Goal: Task Accomplishment & Management: Use online tool/utility

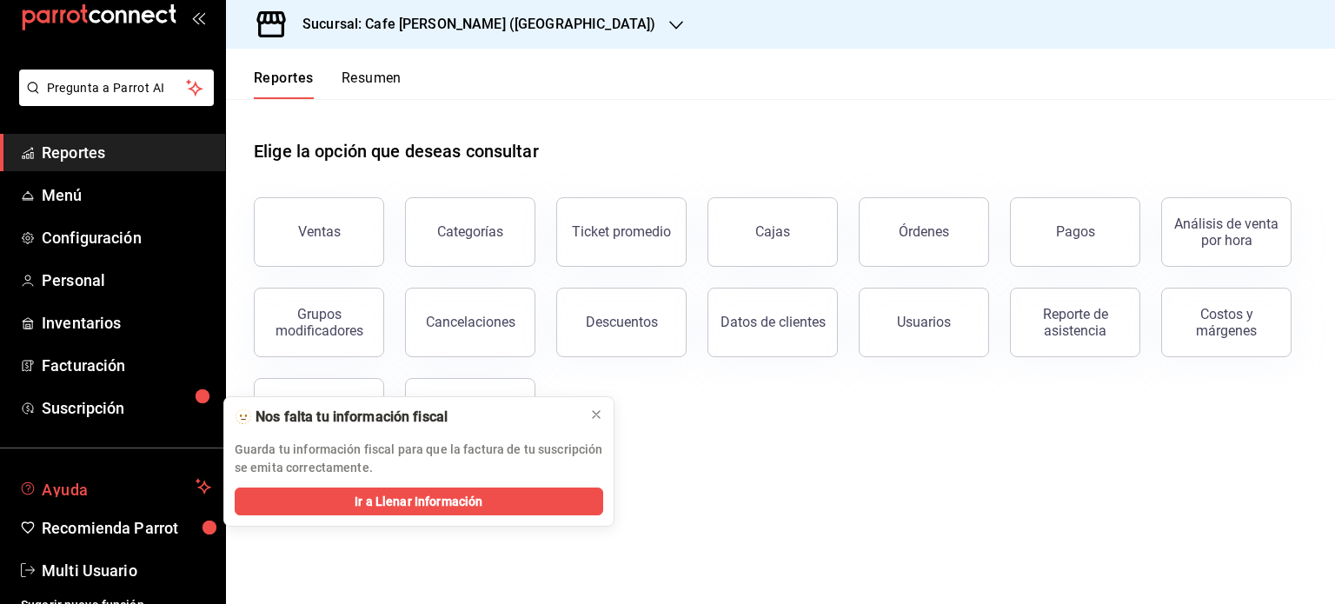
scroll to position [51, 0]
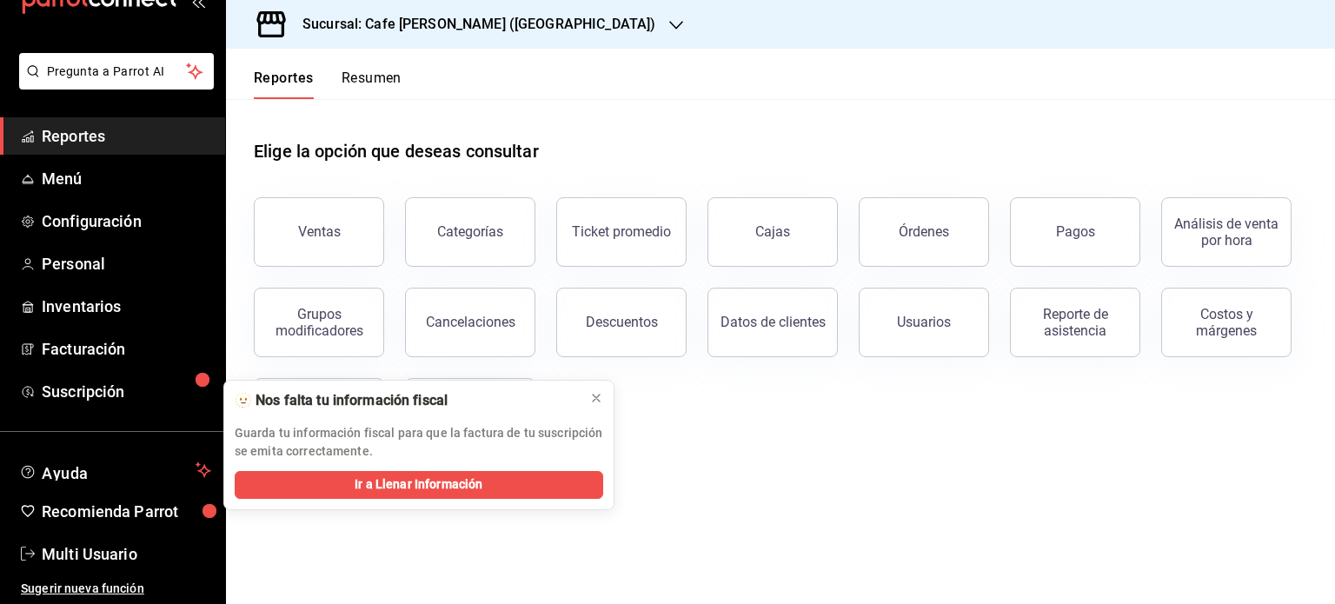
click at [519, 25] on h3 "Sucursal: Cafe [PERSON_NAME] ([GEOGRAPHIC_DATA])" at bounding box center [472, 24] width 367 height 21
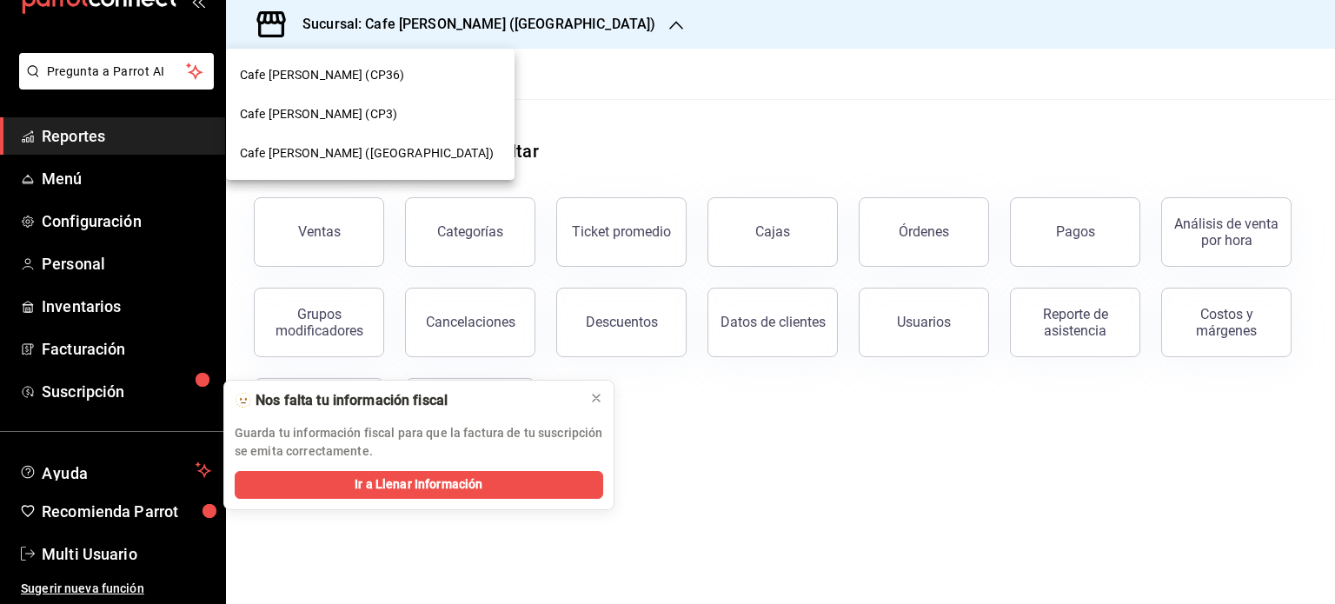
click at [299, 110] on span "Cafe [PERSON_NAME] (CP3)" at bounding box center [318, 114] width 157 height 18
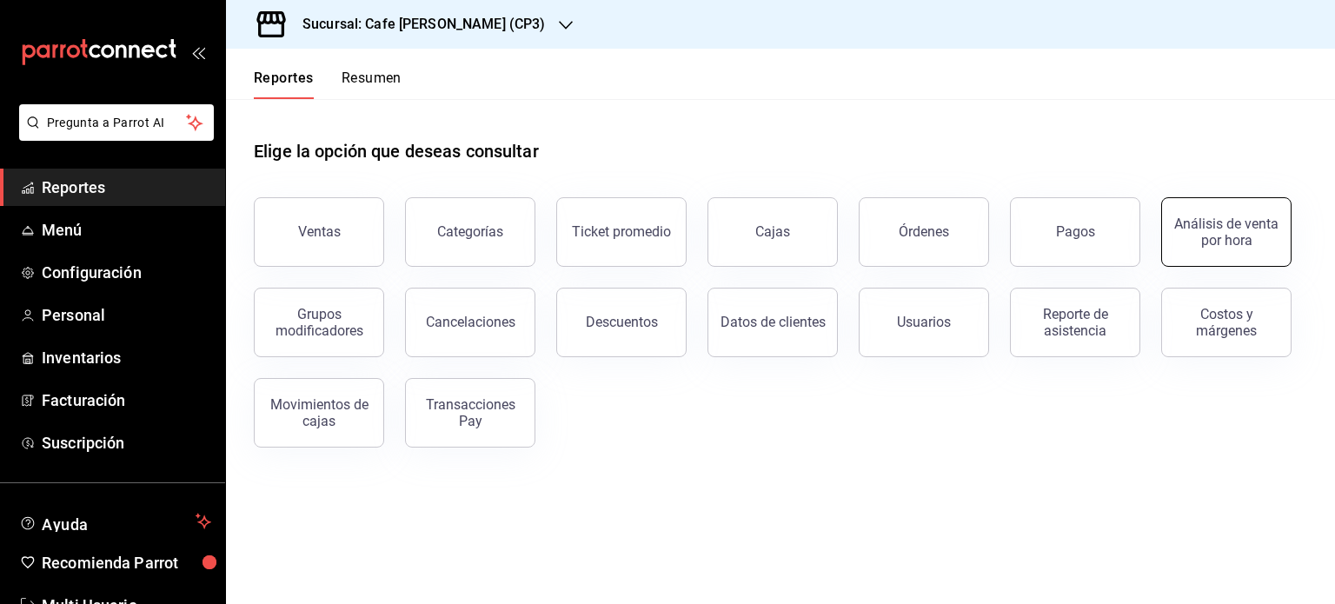
click at [1250, 250] on button "Análisis de venta por hora" at bounding box center [1226, 232] width 130 height 70
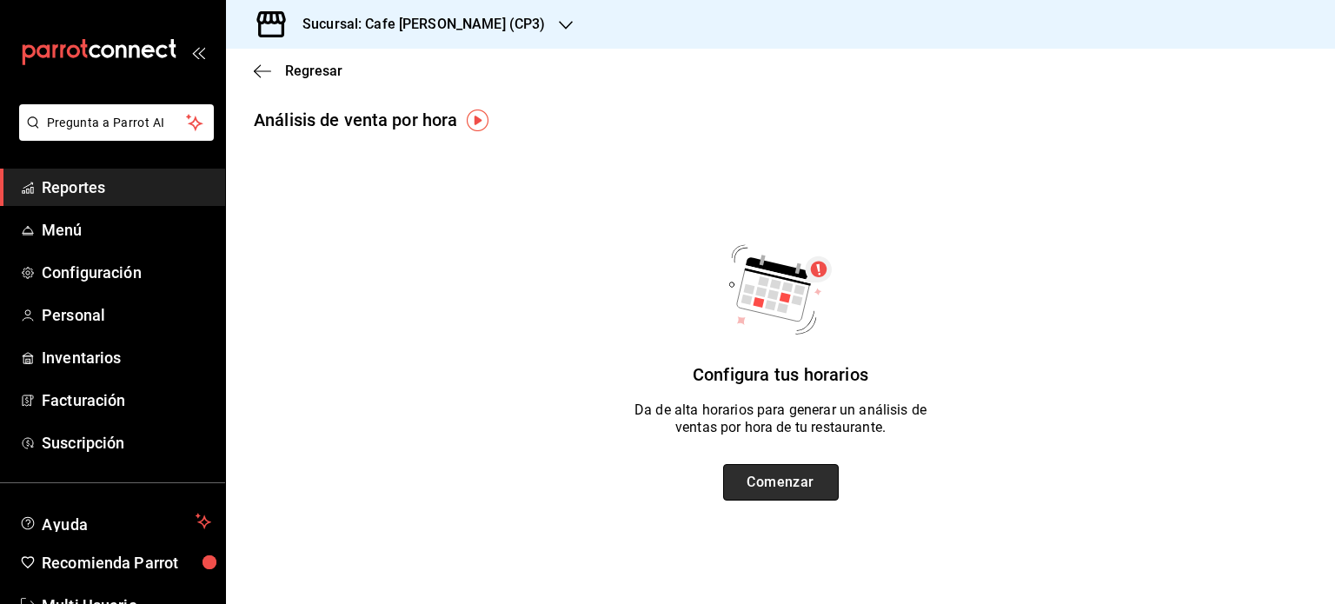
click at [809, 475] on button "Comenzar" at bounding box center [781, 482] width 116 height 36
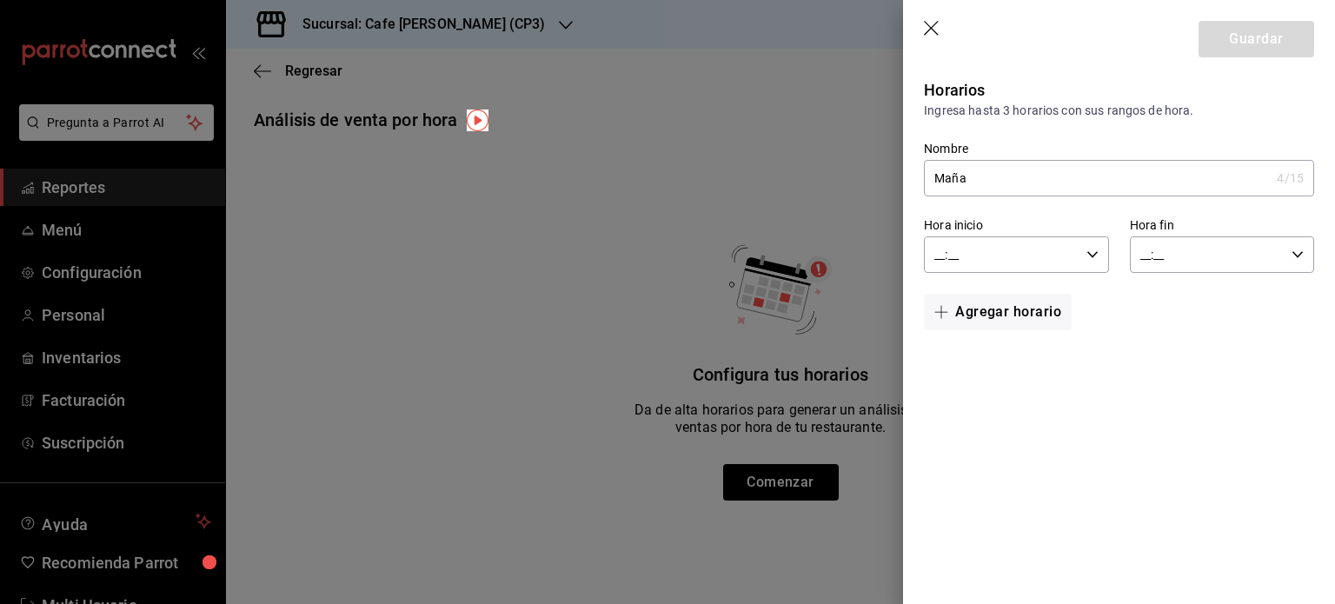
click at [990, 172] on input "Maña" at bounding box center [1097, 178] width 346 height 35
type input "Mañana"
click at [938, 256] on input "__:__" at bounding box center [1001, 254] width 155 height 35
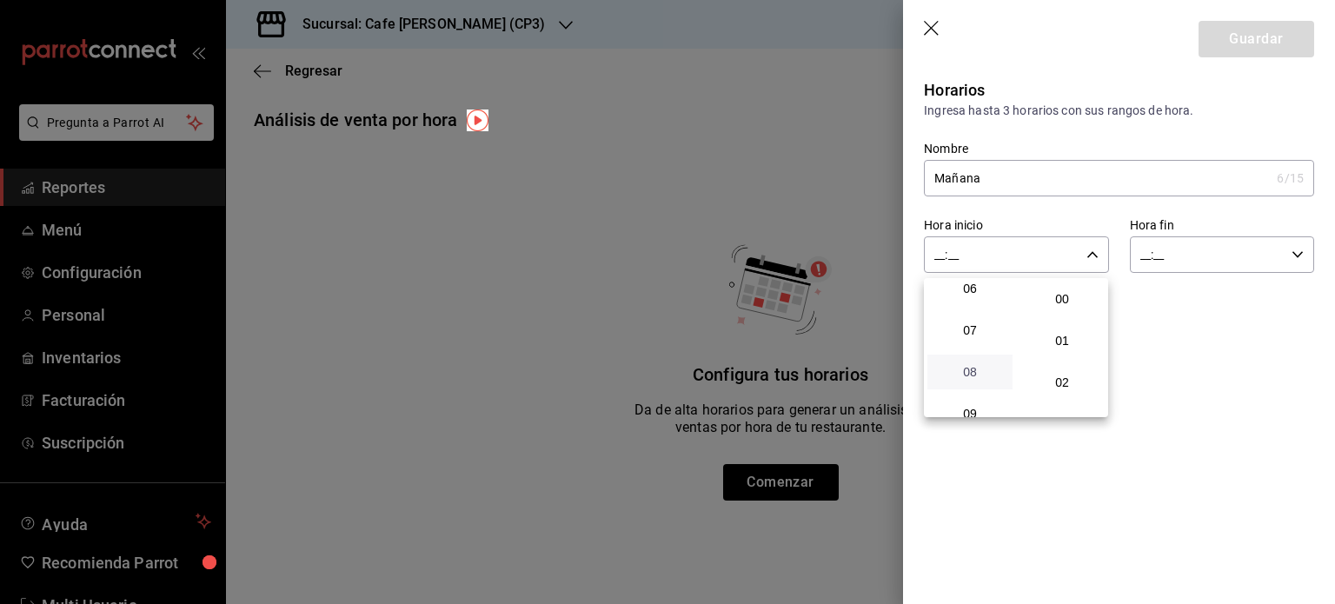
click at [973, 379] on span "08" at bounding box center [970, 372] width 64 height 14
click at [958, 255] on div at bounding box center [667, 302] width 1335 height 604
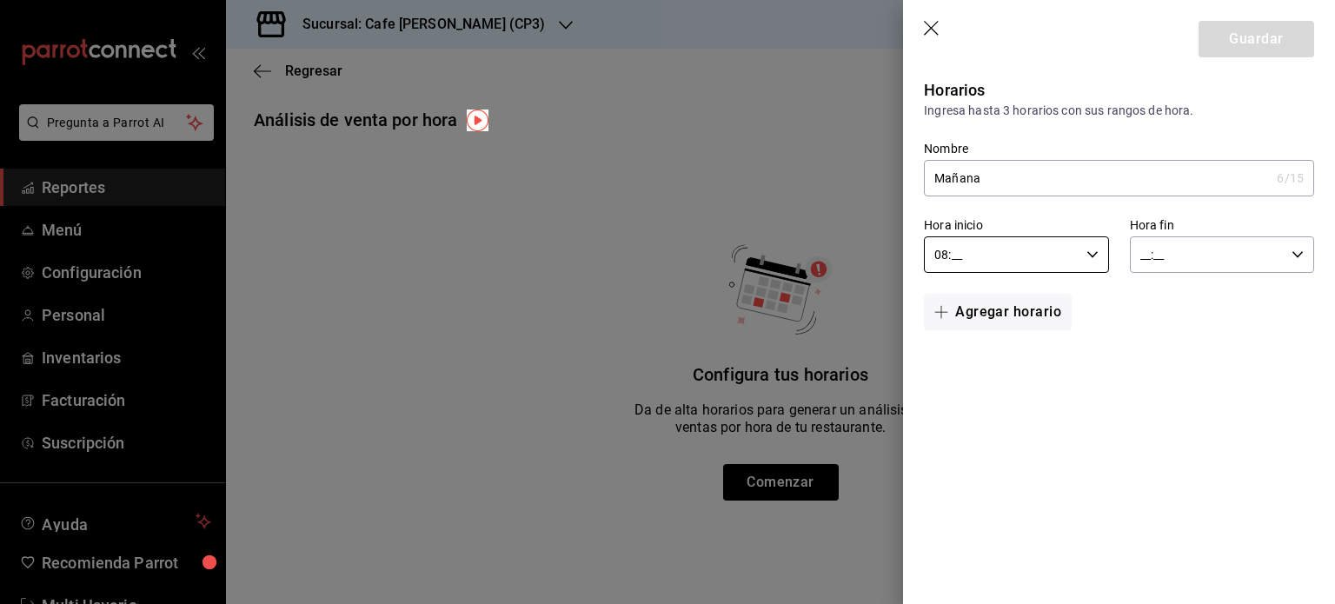
click at [958, 255] on input "08:__" at bounding box center [1001, 254] width 155 height 35
click at [1065, 399] on span "59" at bounding box center [1062, 396] width 64 height 14
type input "08:59"
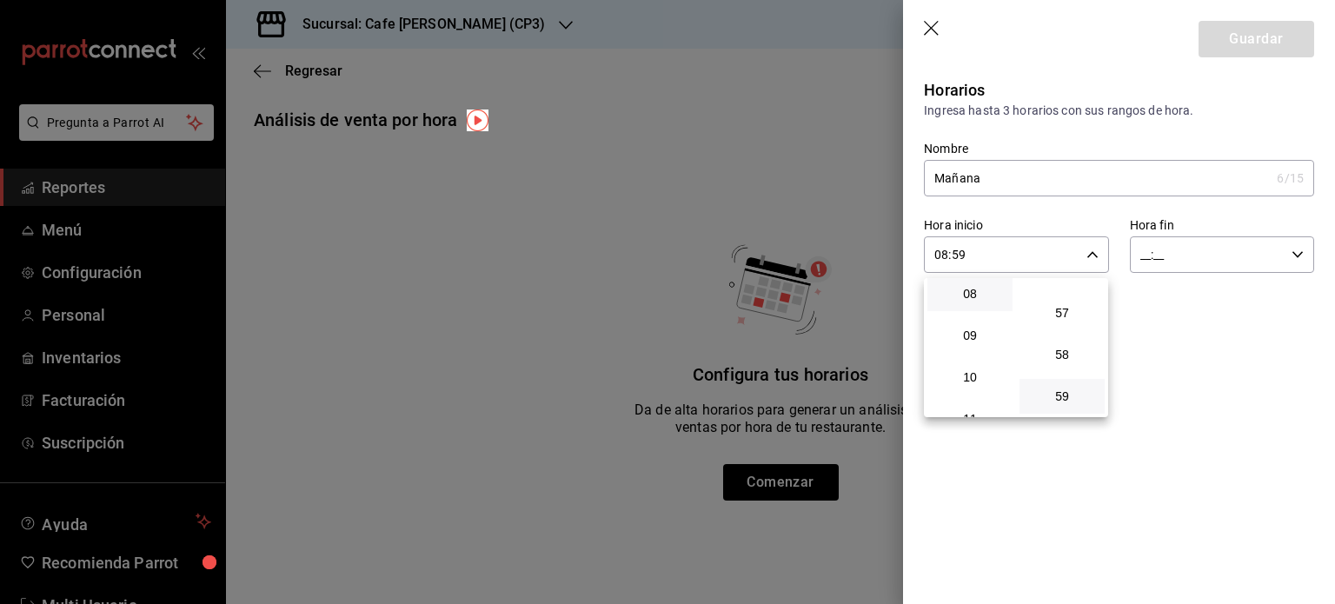
click at [1143, 255] on div at bounding box center [667, 302] width 1335 height 604
click at [1141, 258] on input "__:__" at bounding box center [1207, 254] width 155 height 35
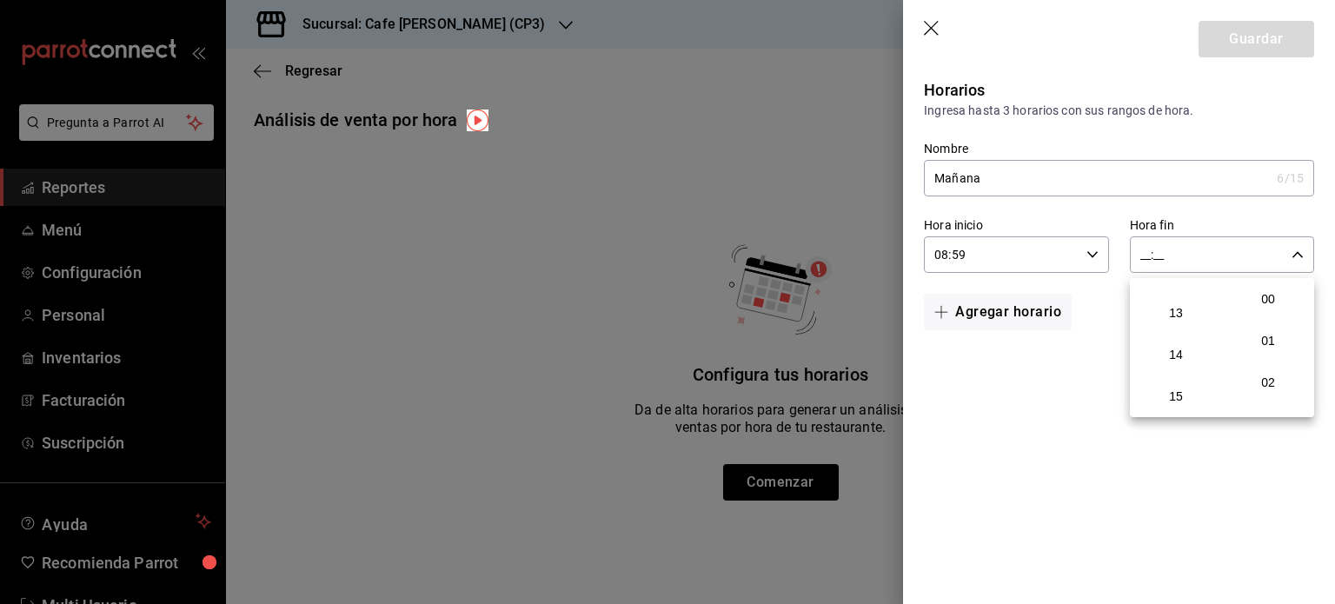
scroll to position [521, 0]
click at [1176, 285] on span "12" at bounding box center [1176, 278] width 64 height 14
click at [1161, 253] on div at bounding box center [667, 302] width 1335 height 604
click at [1164, 257] on input "12:__" at bounding box center [1207, 254] width 155 height 35
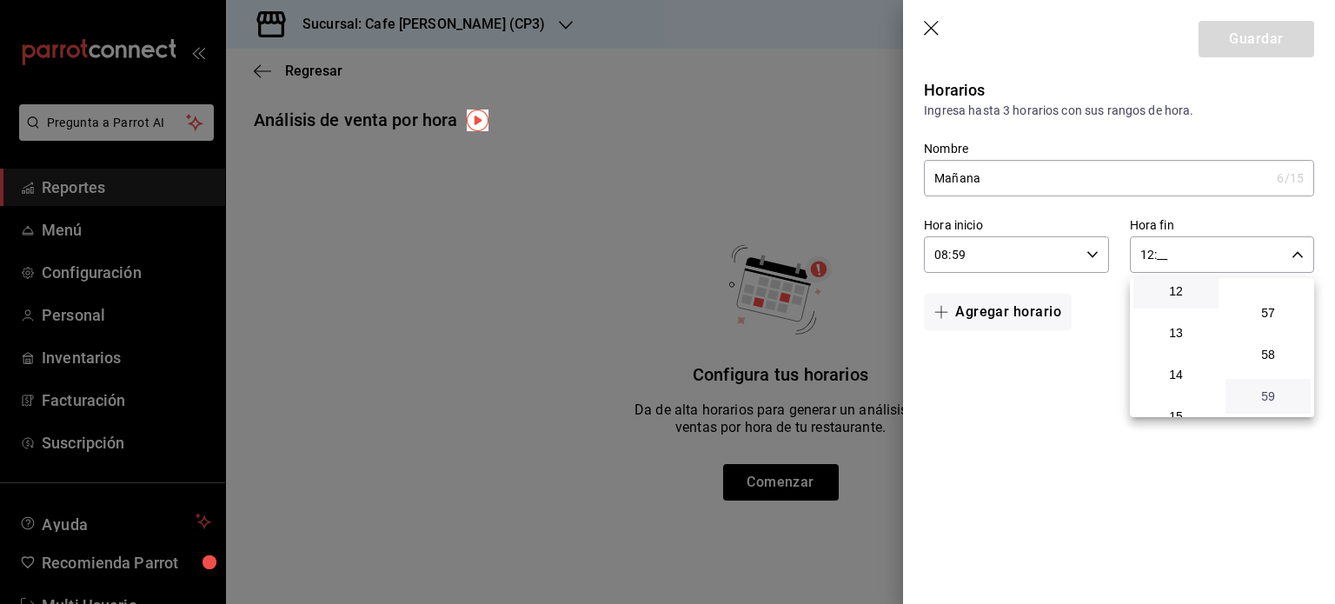
click at [1266, 393] on span "59" at bounding box center [1268, 396] width 64 height 14
type input "12:59"
click at [1039, 357] on div at bounding box center [667, 302] width 1335 height 604
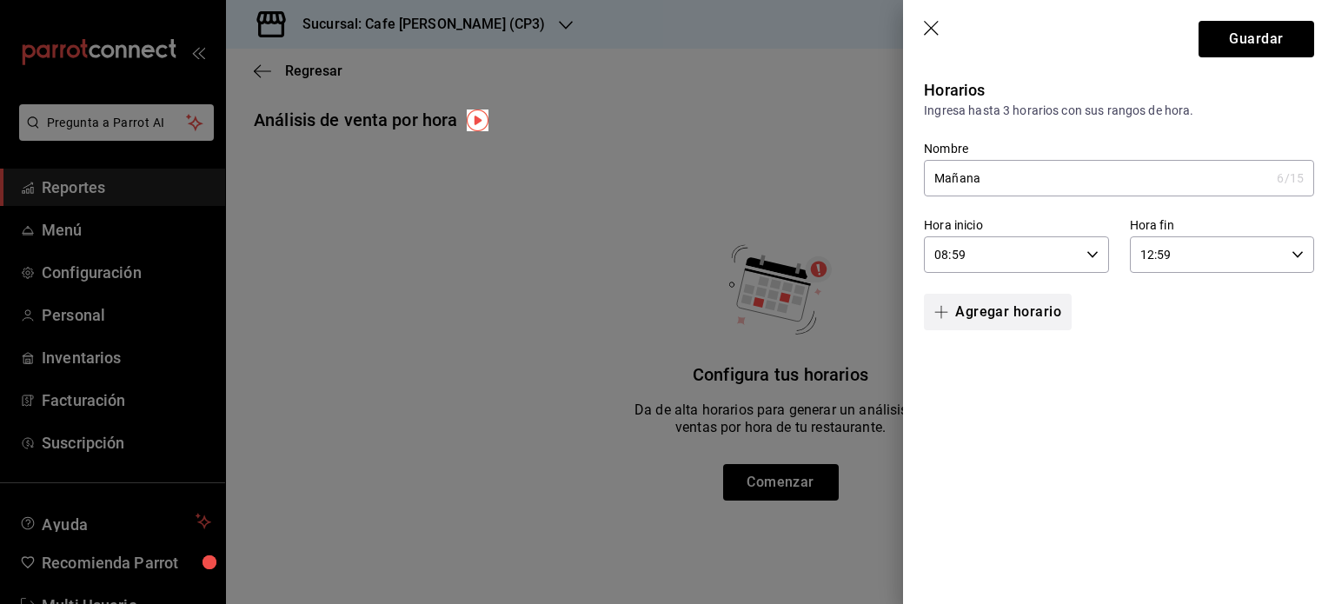
click at [998, 312] on button "Agregar horario" at bounding box center [998, 312] width 148 height 36
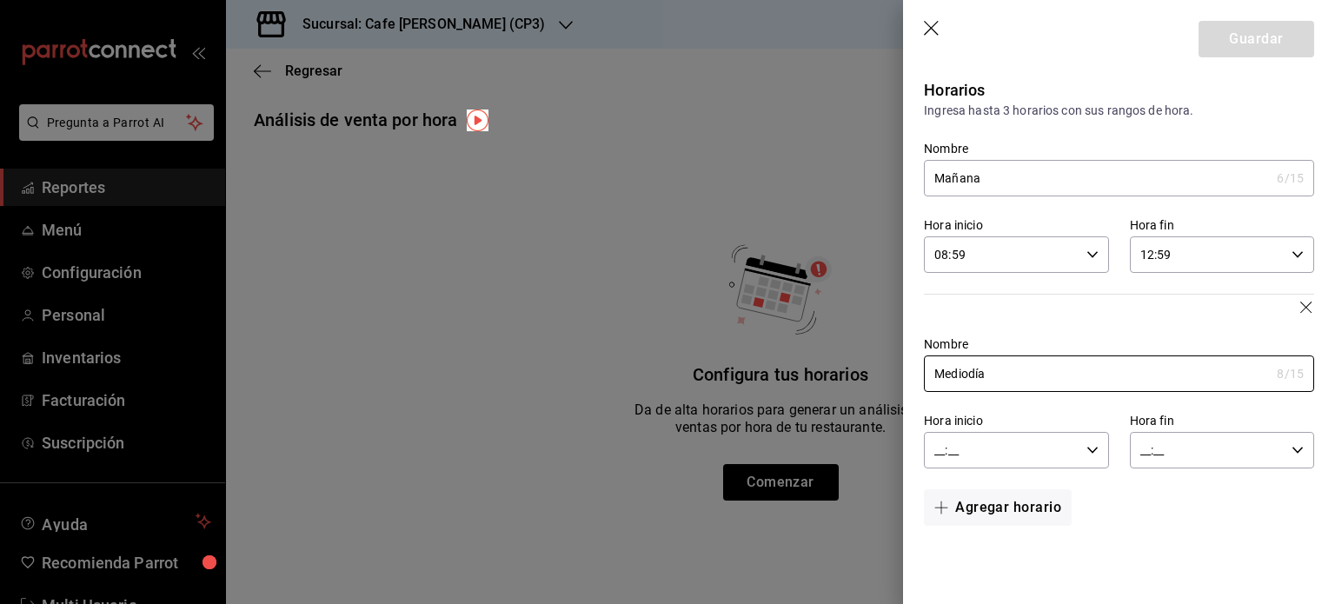
type input "Mediodía"
click at [1093, 451] on \(Stroke\) "button" at bounding box center [1092, 450] width 10 height 6
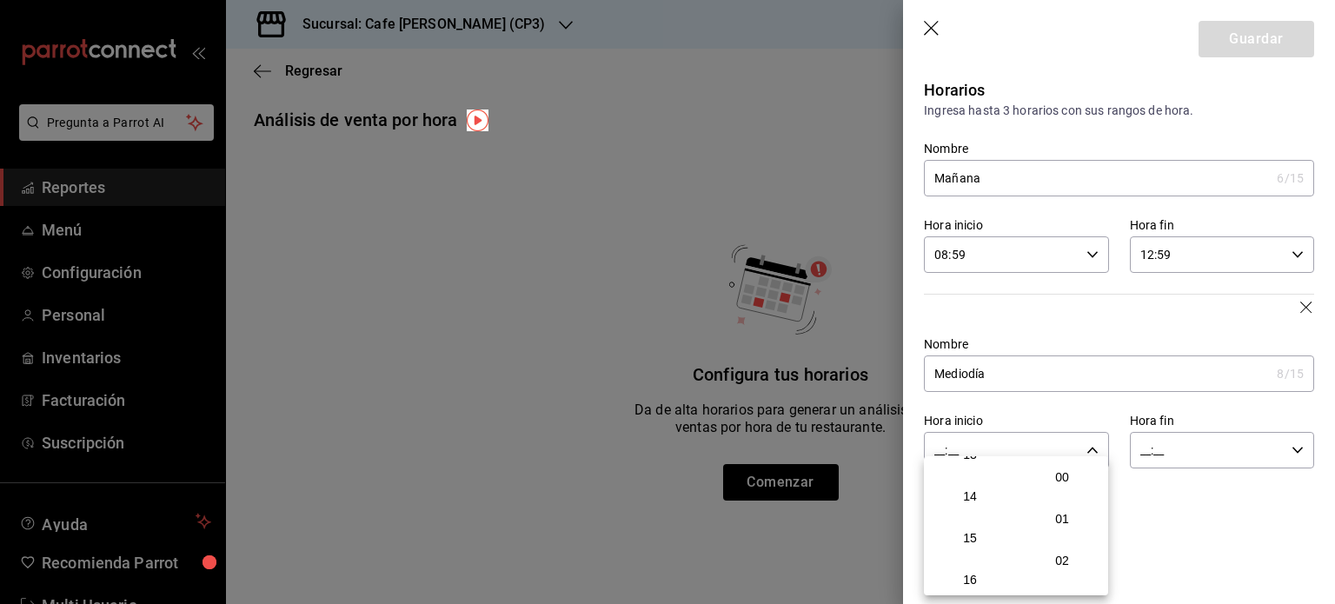
scroll to position [521, 0]
click at [965, 463] on span "12" at bounding box center [970, 456] width 64 height 14
click at [970, 502] on span "13" at bounding box center [970, 498] width 64 height 14
click at [957, 451] on div at bounding box center [667, 302] width 1335 height 604
click at [957, 451] on input "13:__" at bounding box center [1001, 450] width 155 height 35
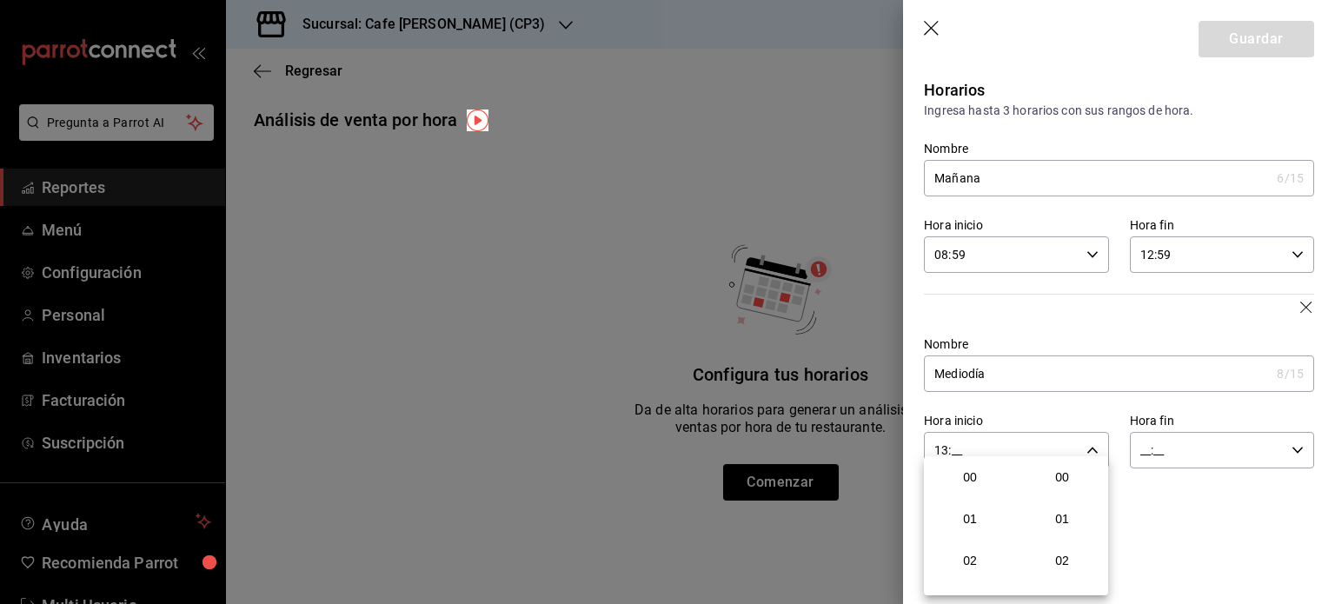
scroll to position [551, 0]
click at [1067, 475] on span "00" at bounding box center [1062, 477] width 64 height 14
type input "13:00"
click at [1146, 451] on div at bounding box center [667, 302] width 1335 height 604
click at [1141, 450] on input "__:__" at bounding box center [1207, 450] width 155 height 35
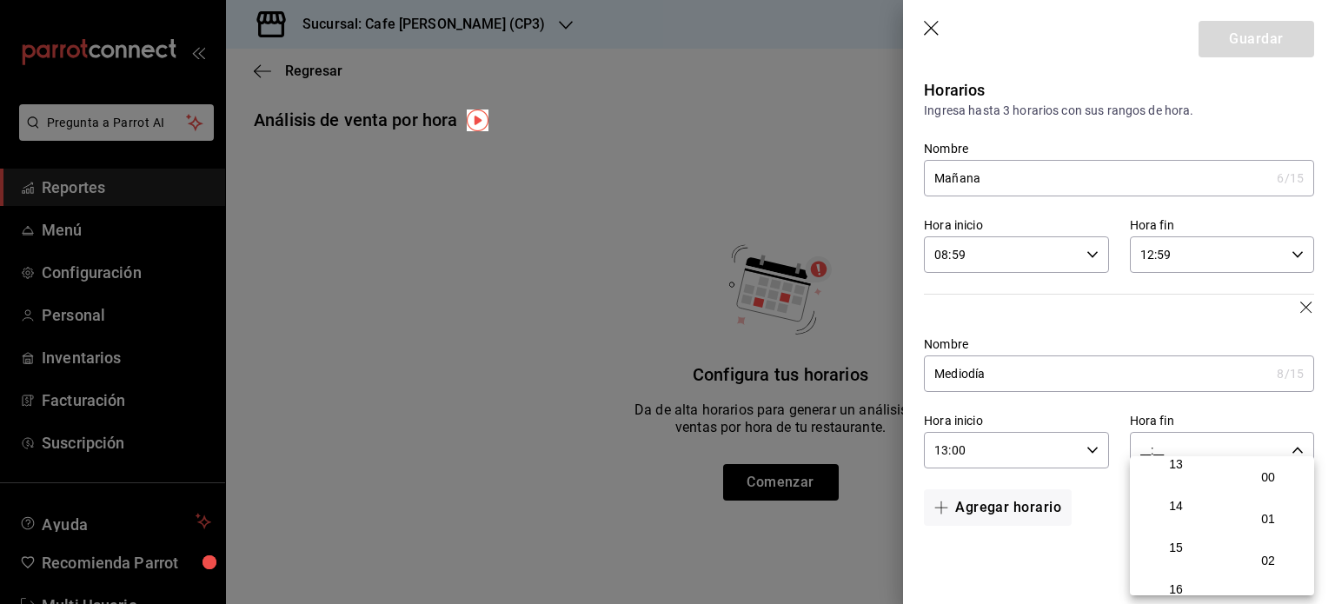
scroll to position [608, 0]
click at [1178, 543] on span "16" at bounding box center [1176, 536] width 64 height 14
click at [1164, 451] on div at bounding box center [667, 302] width 1335 height 604
click at [1160, 453] on input "16:__" at bounding box center [1207, 450] width 155 height 35
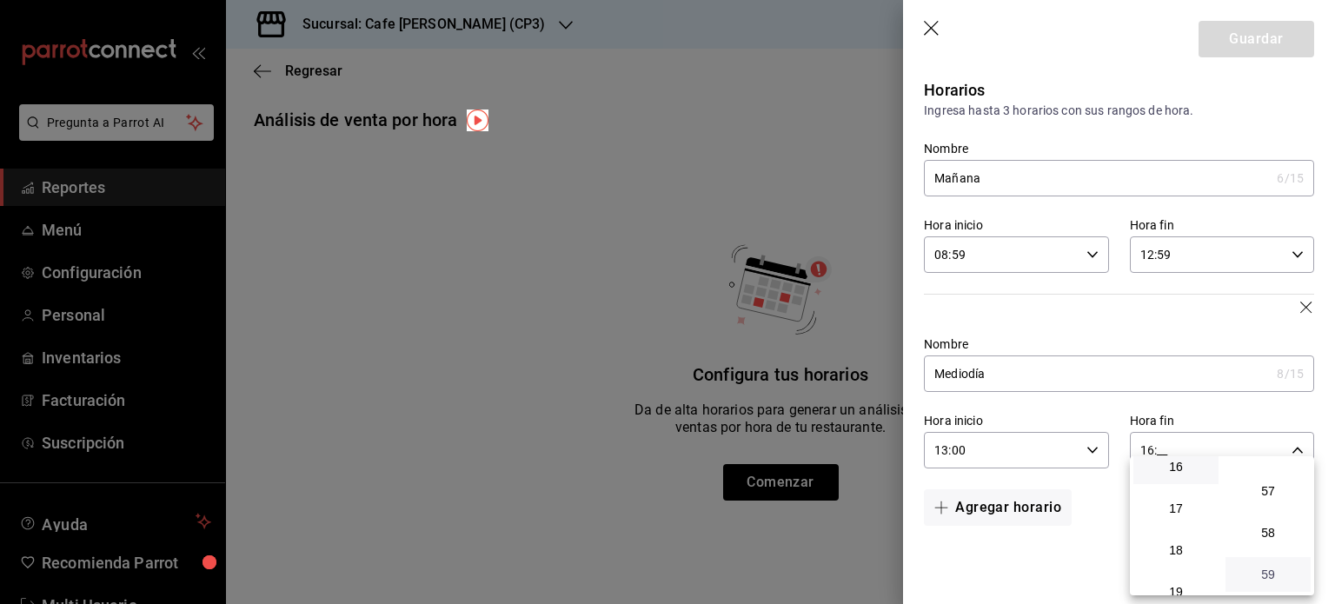
click at [1263, 569] on span "59" at bounding box center [1268, 574] width 64 height 14
type input "16:59"
click at [1050, 560] on div at bounding box center [667, 302] width 1335 height 604
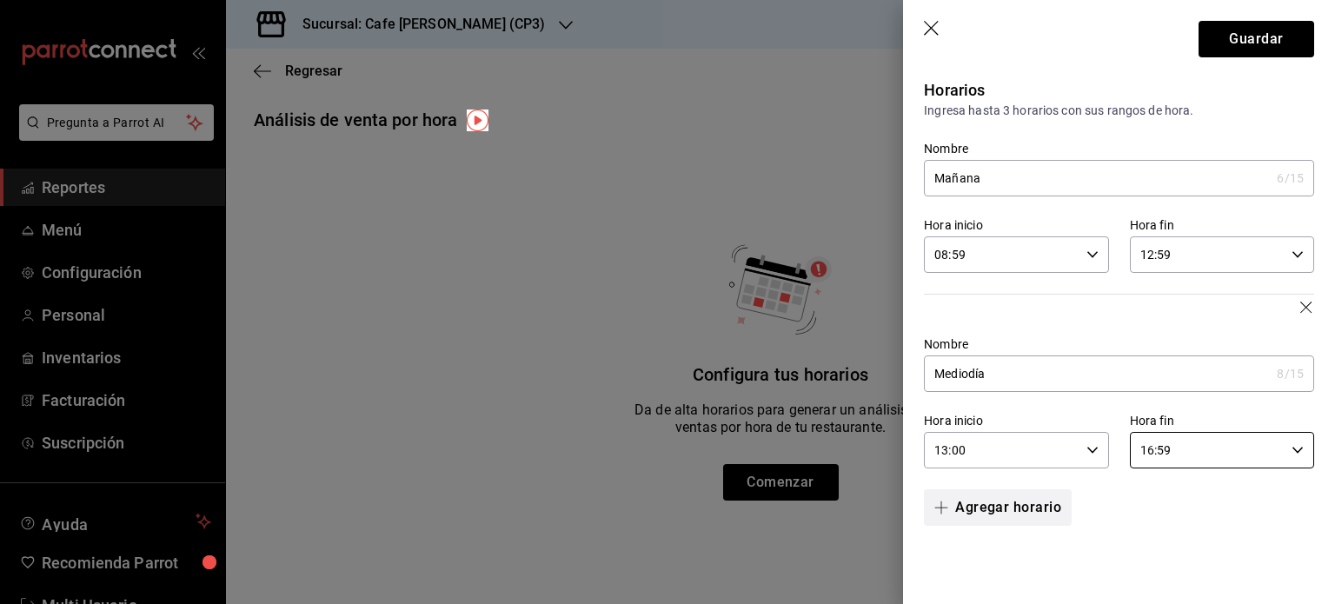
click at [998, 507] on button "Agregar horario" at bounding box center [998, 507] width 148 height 36
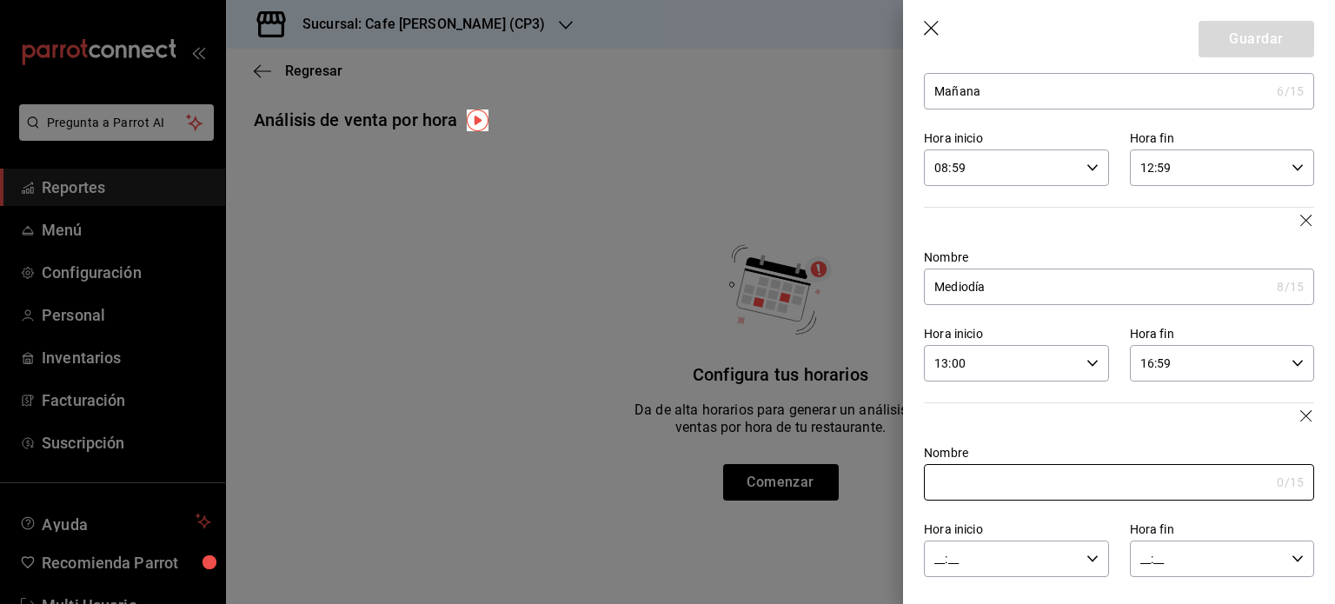
scroll to position [94, 0]
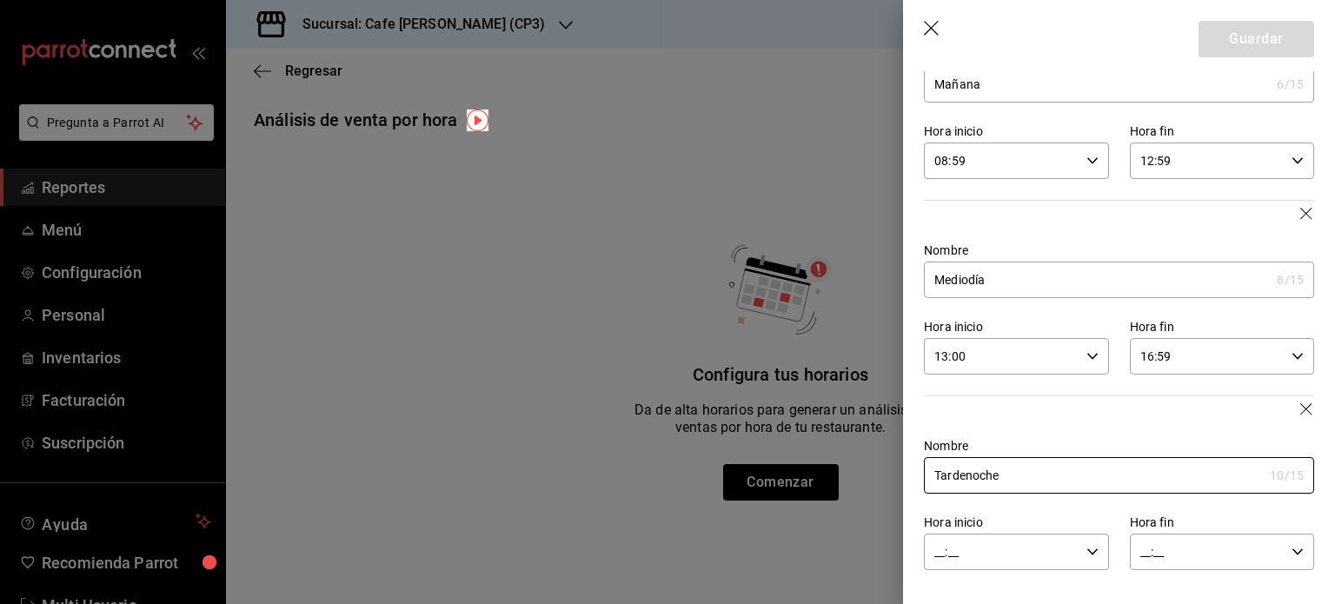
type input "Tardenoche"
click at [938, 550] on input "__:__" at bounding box center [1001, 551] width 155 height 35
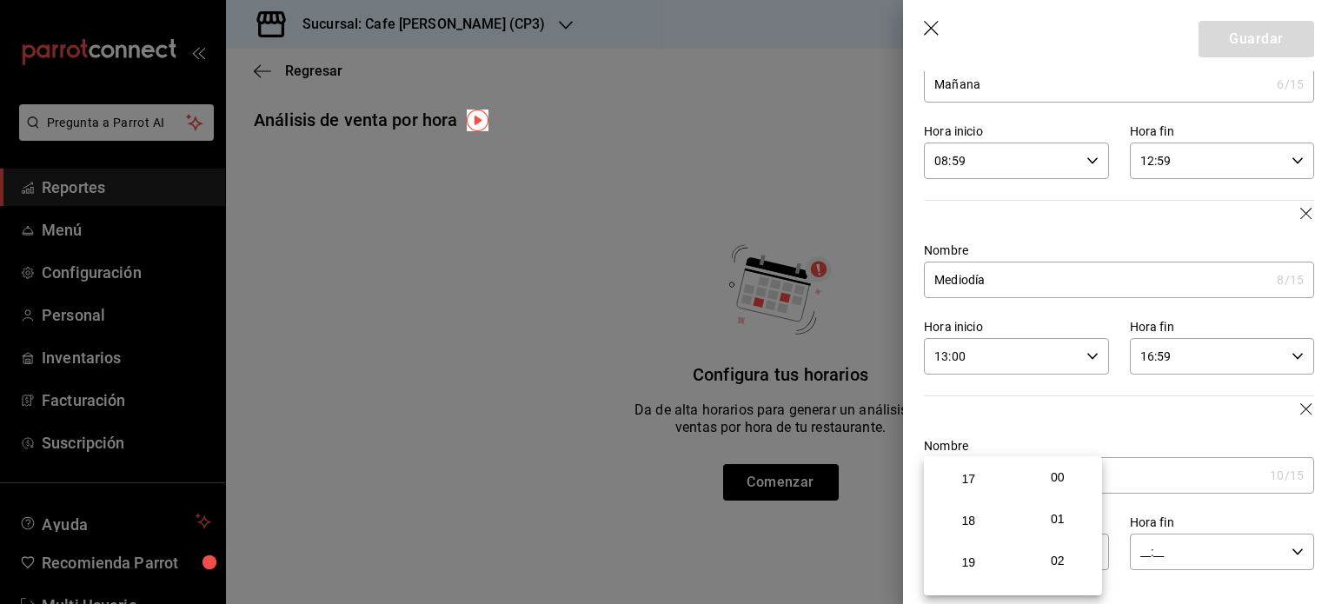
scroll to position [705, 0]
click at [970, 488] on span "17" at bounding box center [969, 481] width 62 height 14
click at [1060, 479] on span "00" at bounding box center [1058, 477] width 62 height 14
type input "17:00"
click at [1135, 558] on div at bounding box center [667, 302] width 1335 height 604
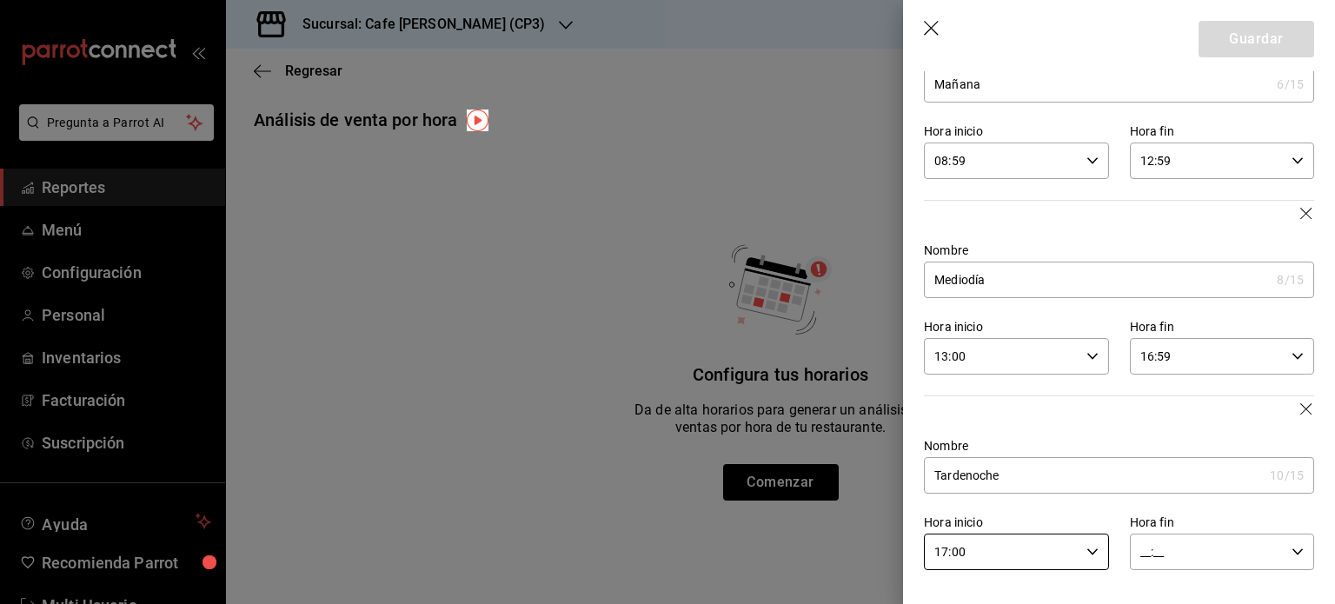
click at [1135, 554] on input "__:__" at bounding box center [1207, 551] width 155 height 35
click at [1168, 487] on span "21" at bounding box center [1168, 491] width 62 height 14
click at [1255, 571] on span "59" at bounding box center [1257, 574] width 62 height 14
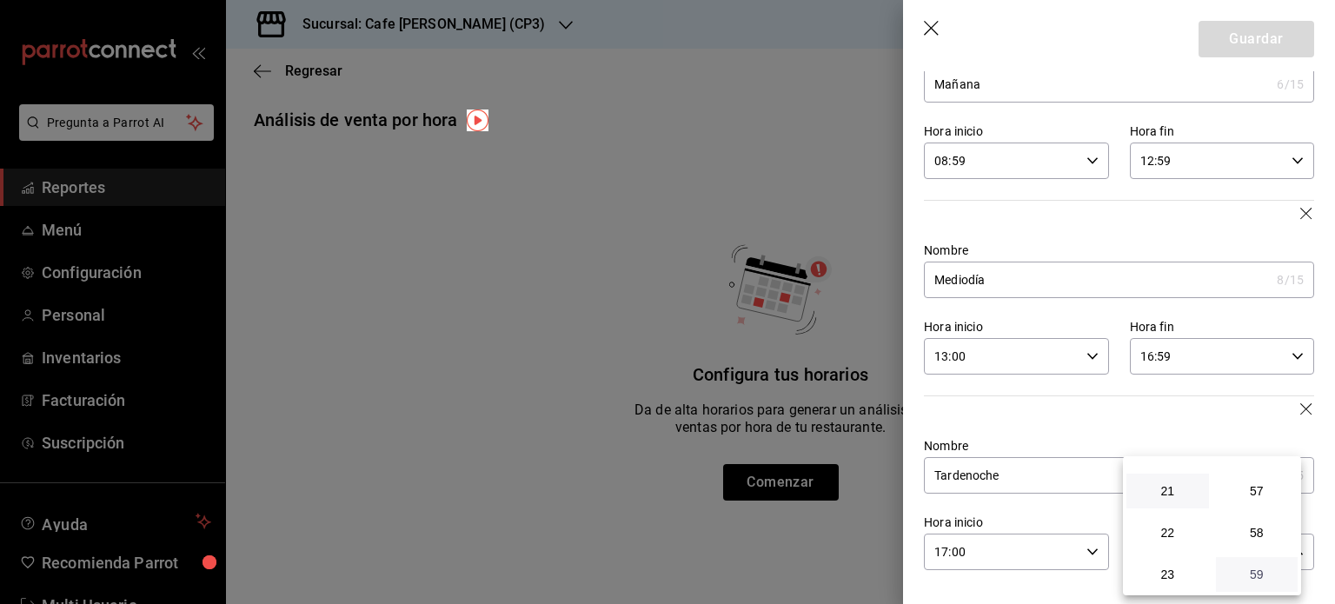
type input "21:59"
click at [1105, 417] on div at bounding box center [667, 302] width 1335 height 604
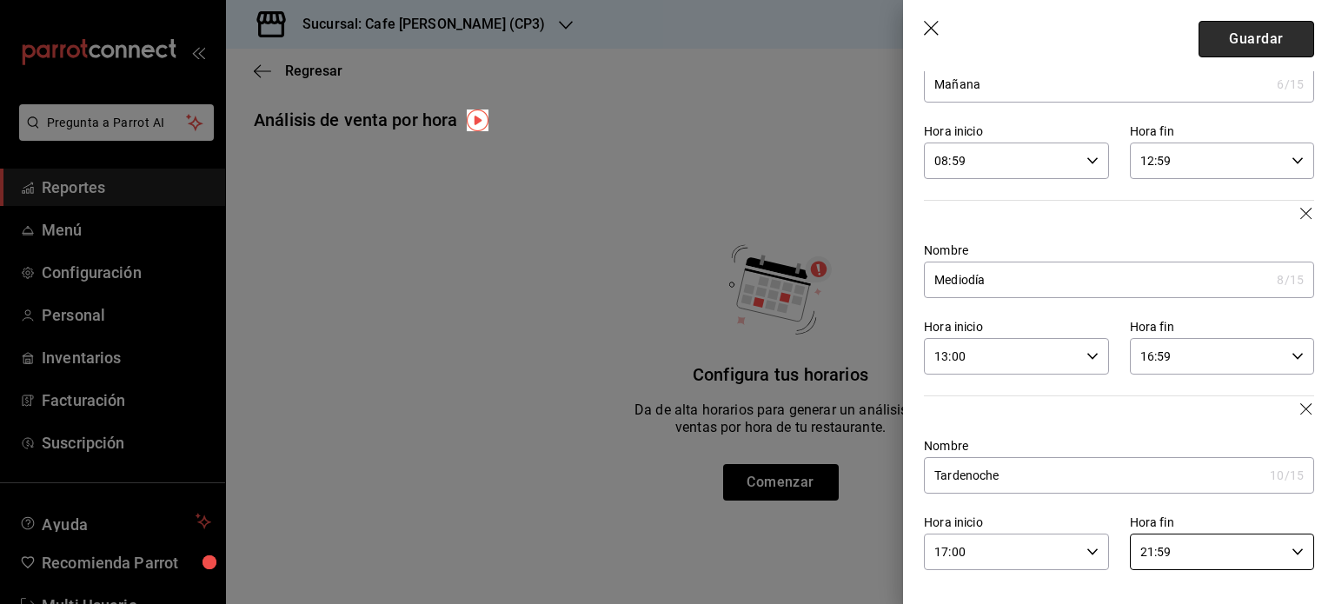
click at [1239, 38] on button "Guardar" at bounding box center [1256, 39] width 116 height 36
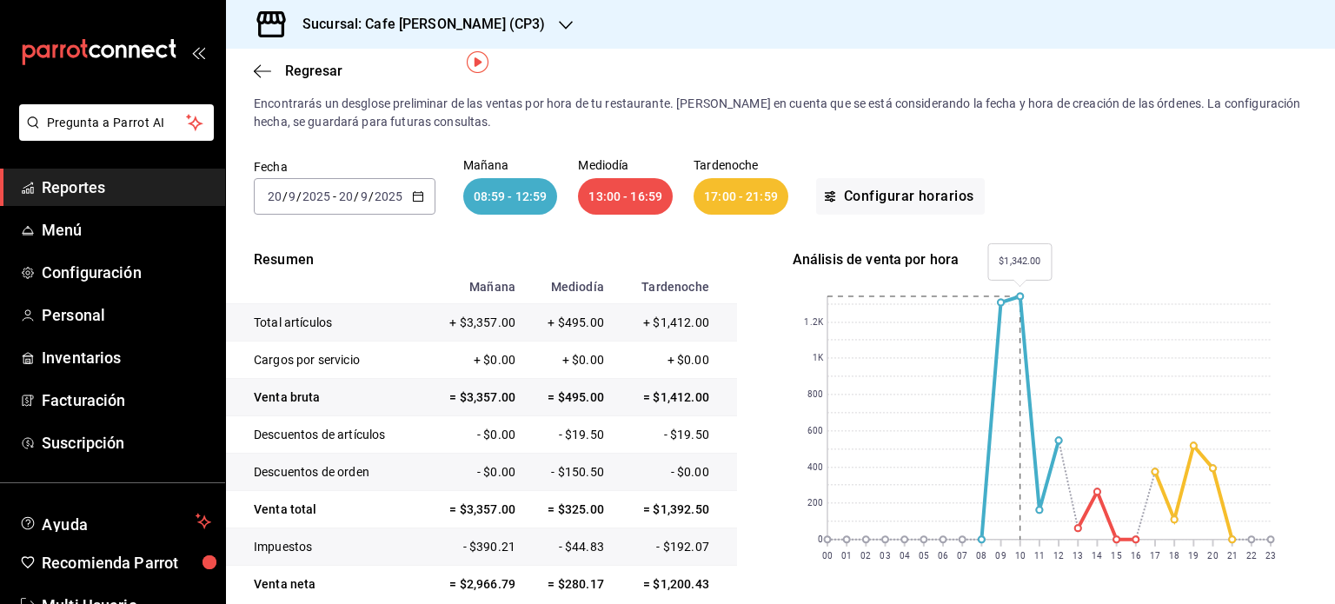
scroll to position [87, 0]
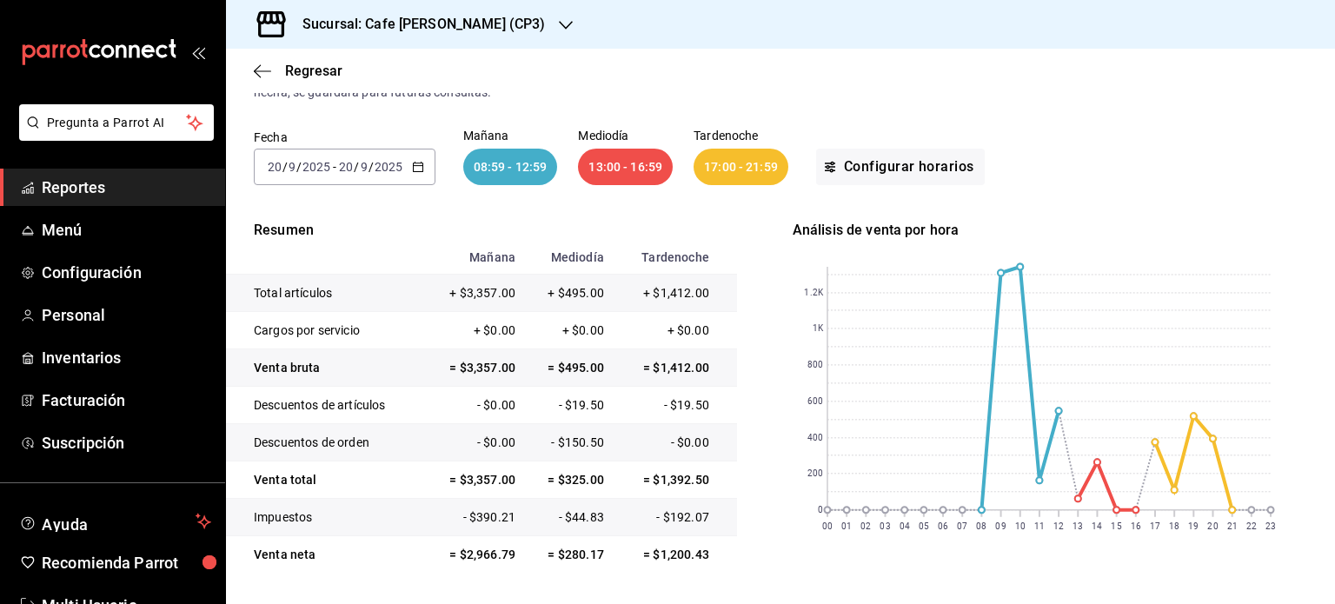
click at [355, 167] on span "/" at bounding box center [356, 167] width 5 height 14
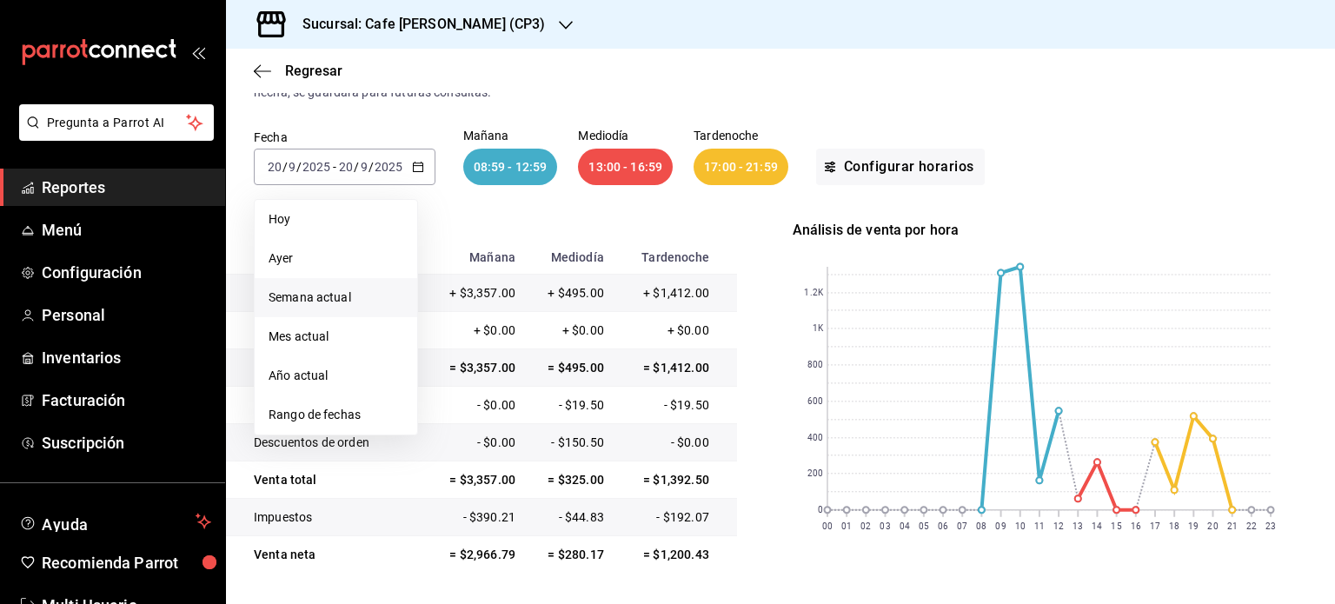
click at [320, 298] on span "Semana actual" at bounding box center [336, 298] width 135 height 18
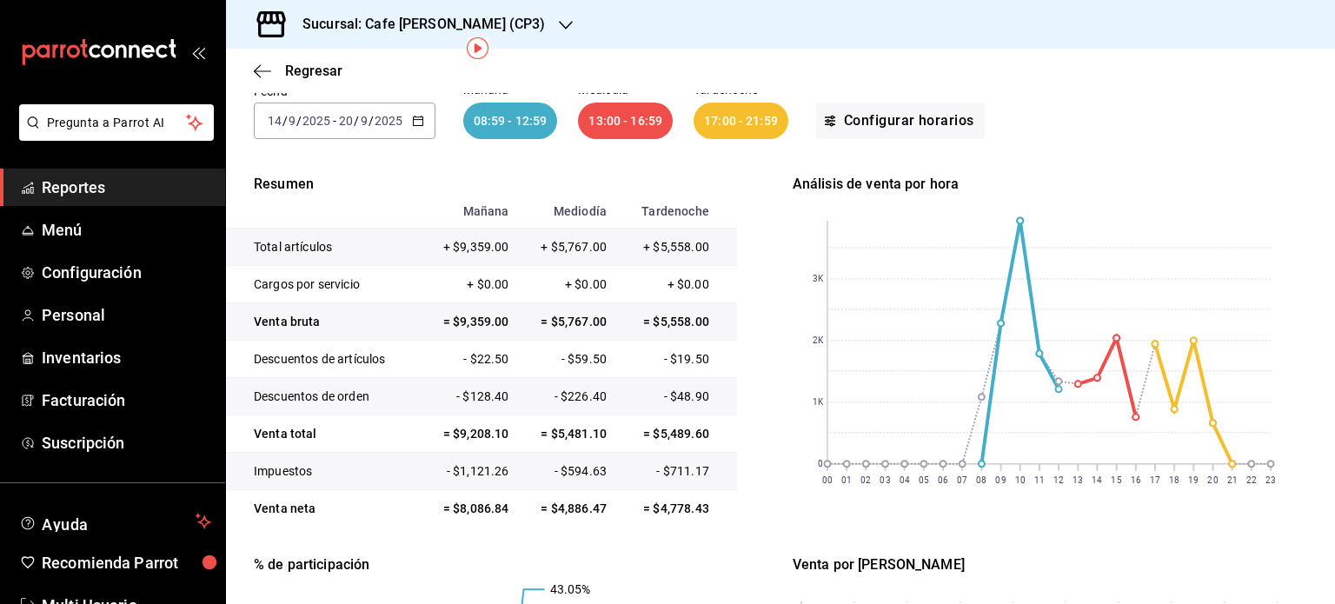
scroll to position [55, 0]
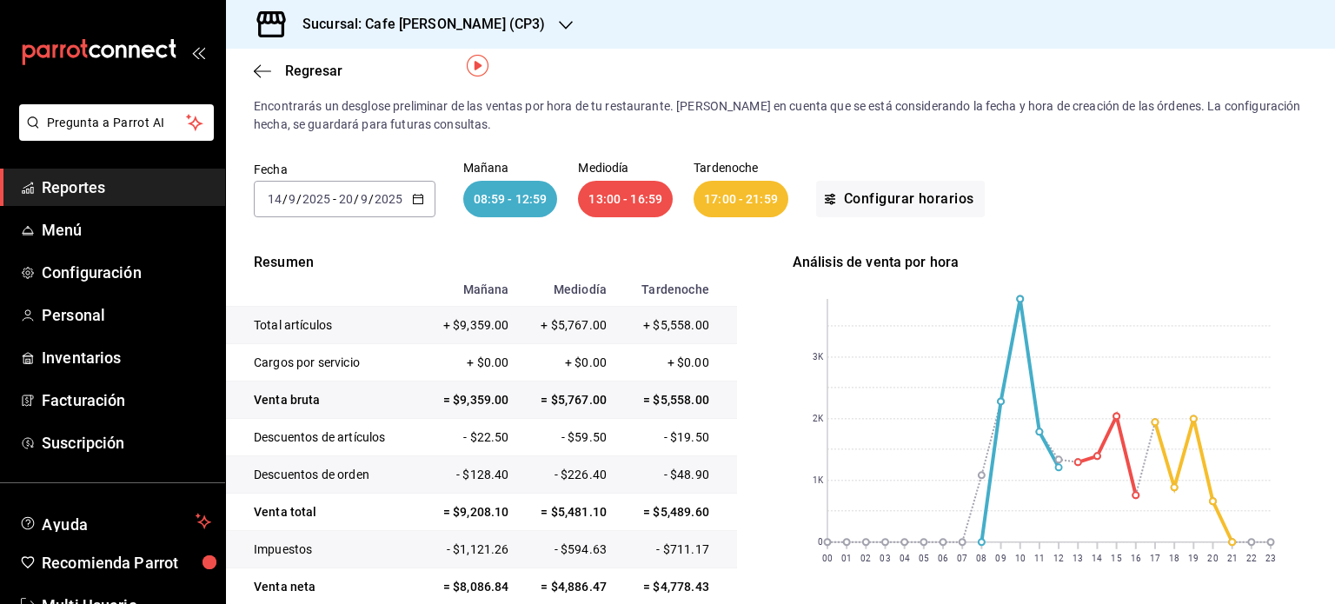
click at [497, 23] on div "Sucursal: Cafe [PERSON_NAME] (CP3)" at bounding box center [410, 24] width 340 height 49
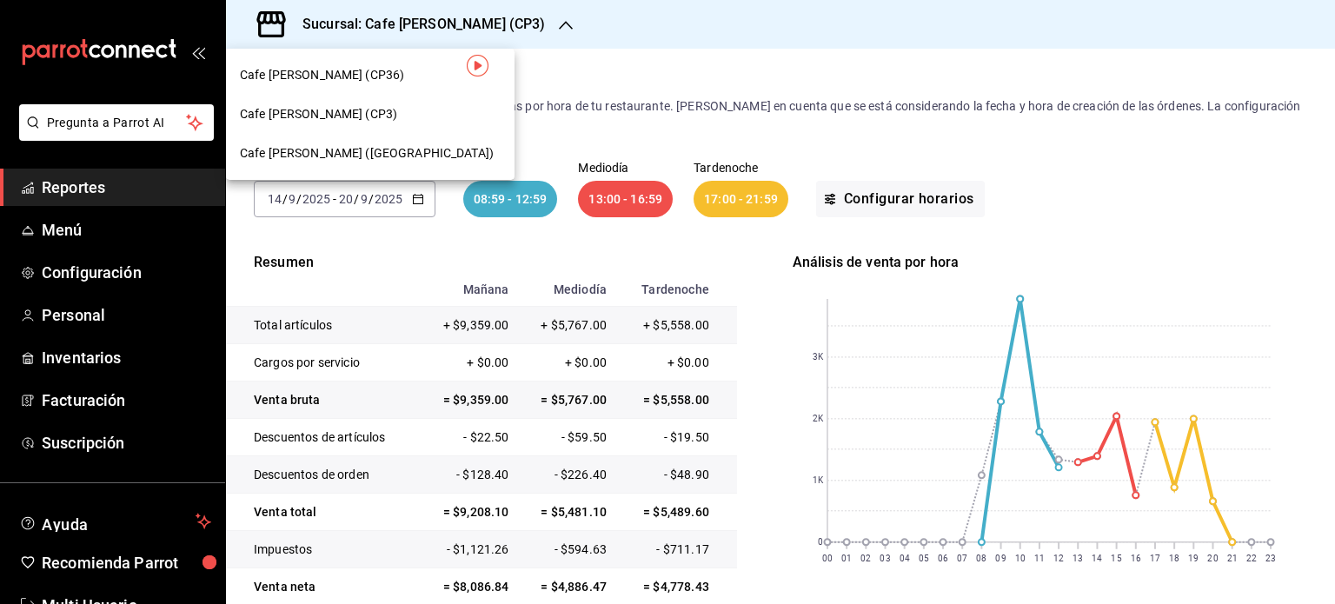
click at [357, 152] on span "Cafe [PERSON_NAME] ([GEOGRAPHIC_DATA])" at bounding box center [367, 153] width 254 height 18
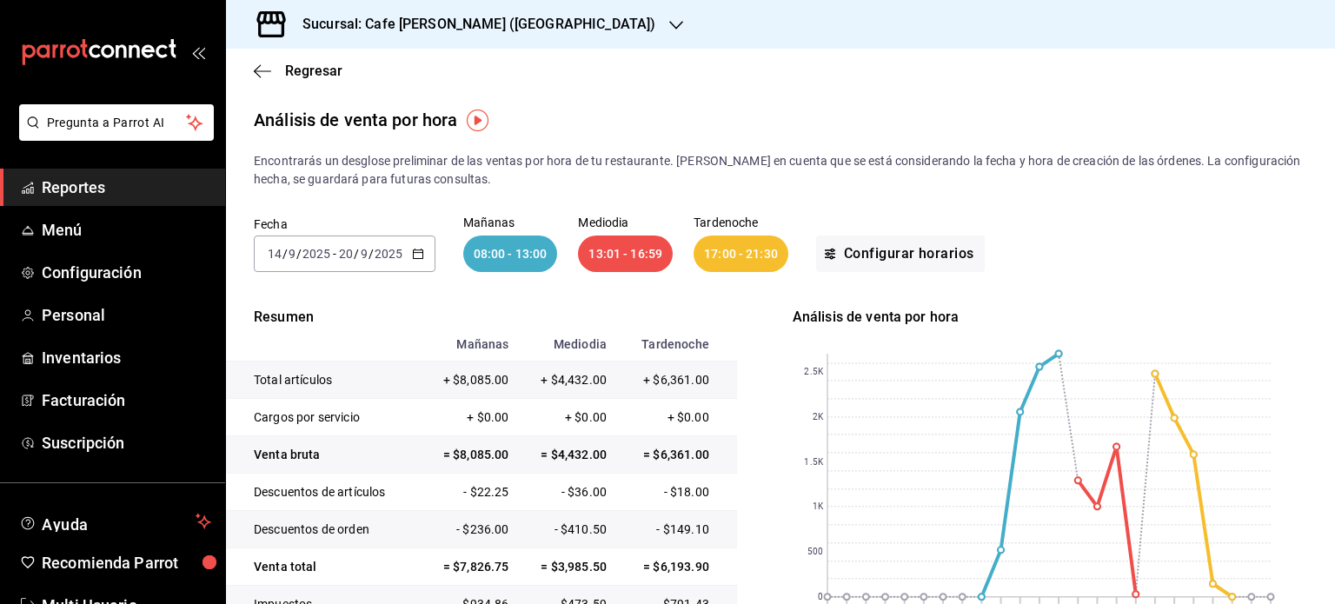
scroll to position [0, 0]
click at [517, 17] on h3 "Sucursal: Cafe [PERSON_NAME] ([GEOGRAPHIC_DATA])" at bounding box center [472, 24] width 367 height 21
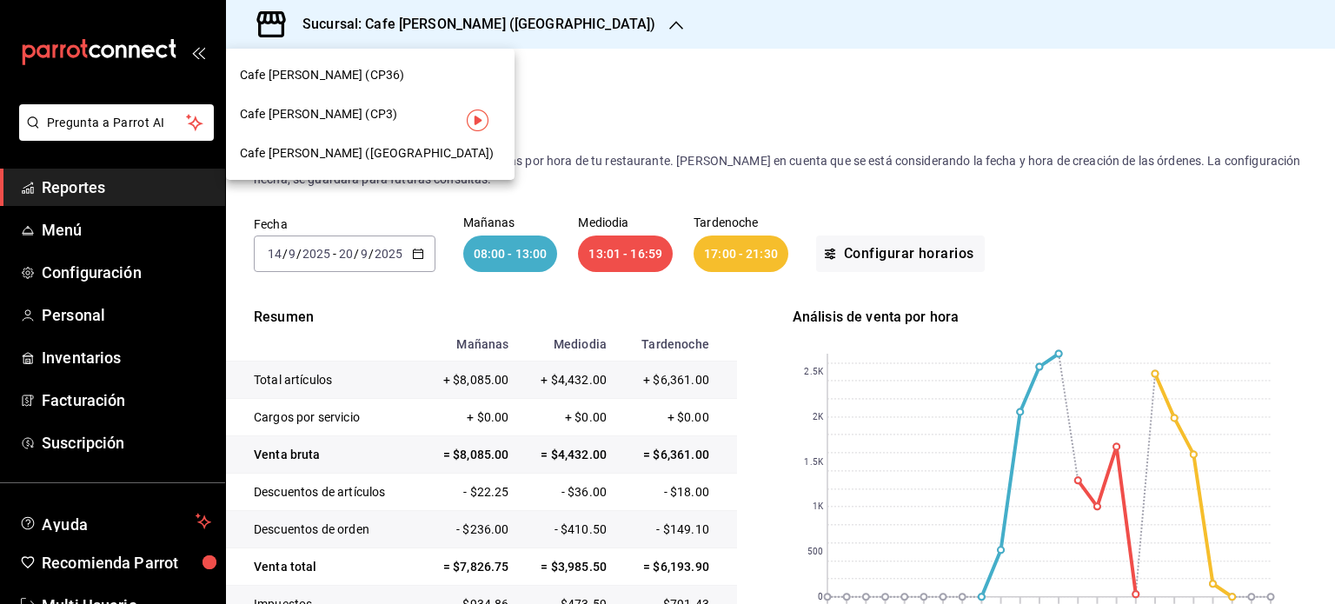
click at [348, 75] on span "Cafe [PERSON_NAME] (CP36)" at bounding box center [322, 75] width 164 height 18
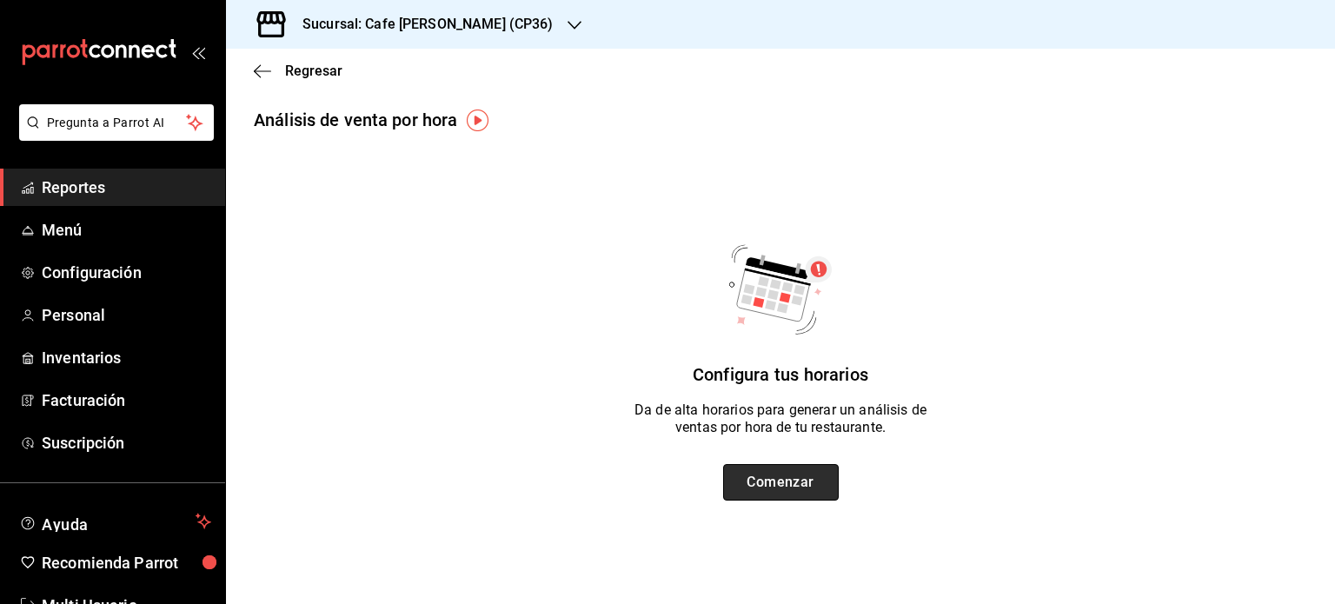
click at [771, 480] on button "Comenzar" at bounding box center [781, 482] width 116 height 36
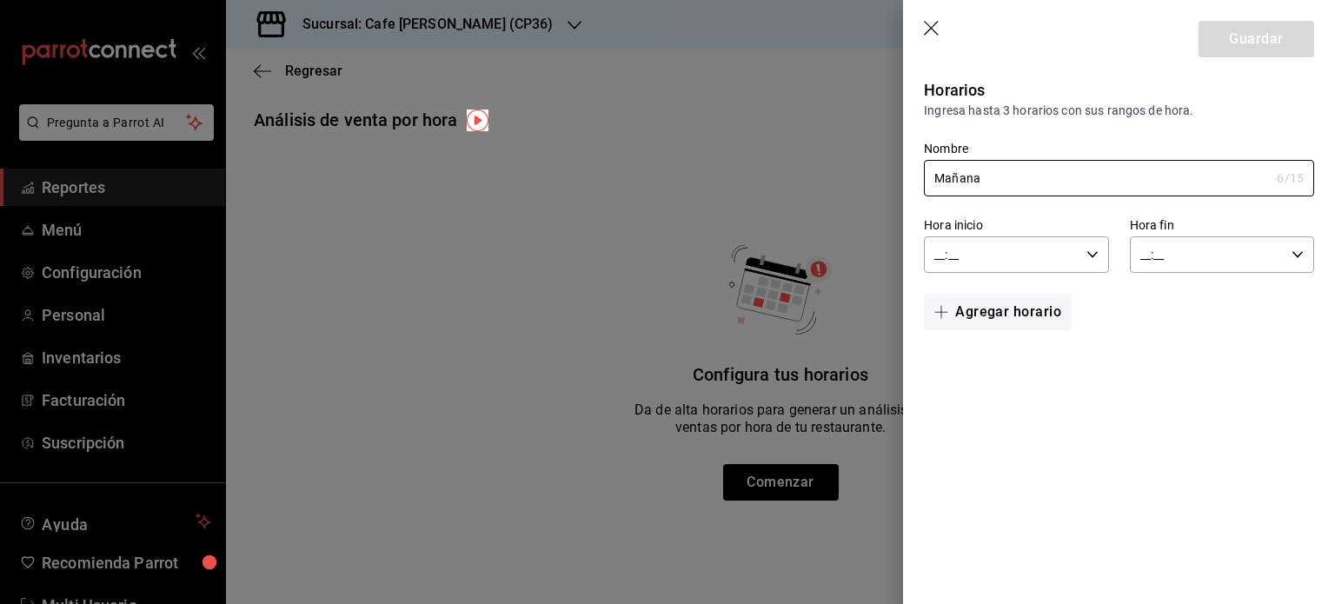
type input "Mañana"
click at [941, 253] on input "__:__" at bounding box center [1001, 254] width 155 height 35
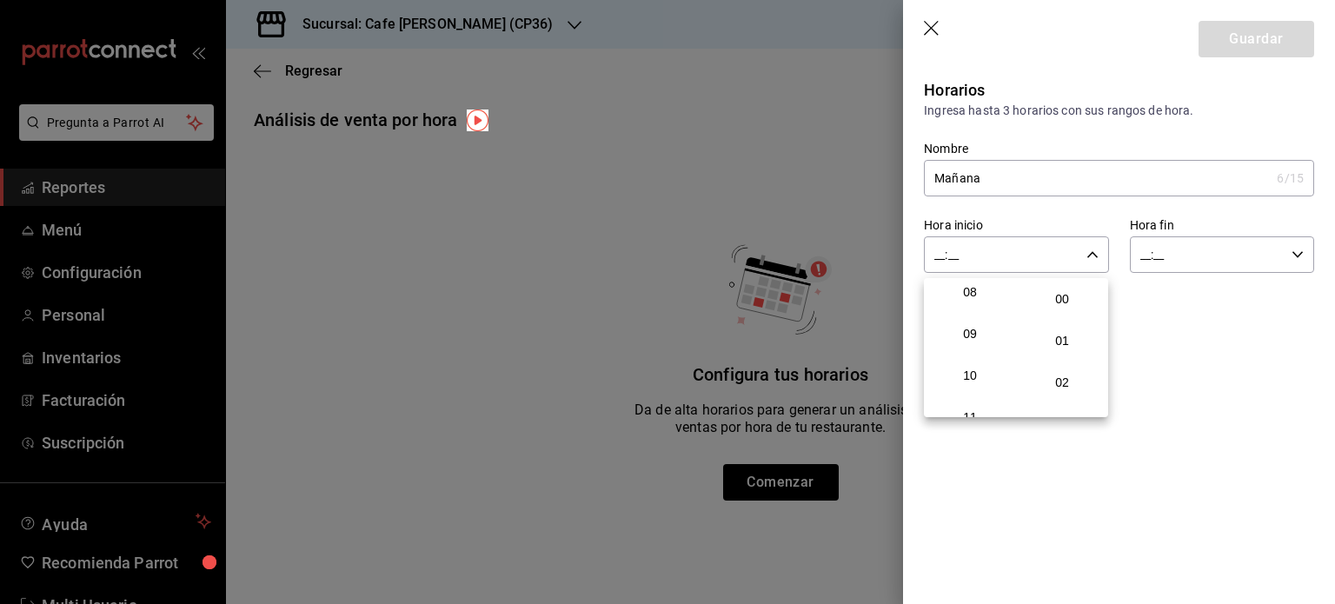
scroll to position [348, 0]
click at [967, 292] on span "08" at bounding box center [970, 285] width 64 height 14
click at [1064, 368] on span "30" at bounding box center [1062, 362] width 64 height 14
type input "08:30"
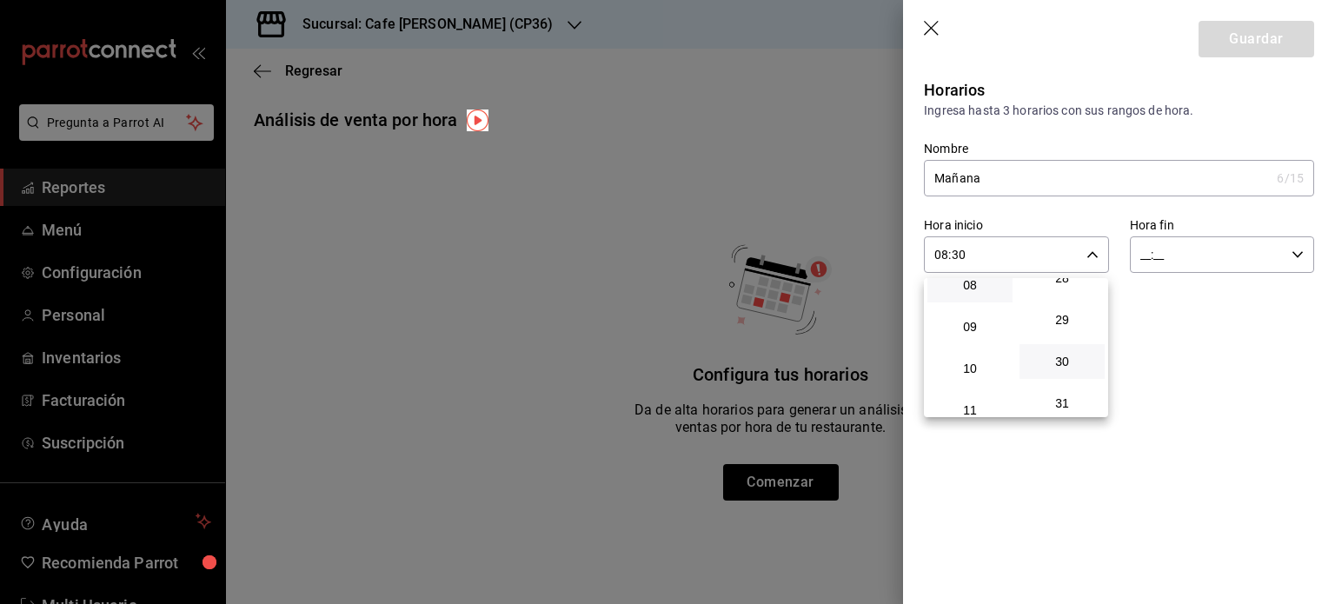
click at [1143, 257] on div at bounding box center [667, 302] width 1335 height 604
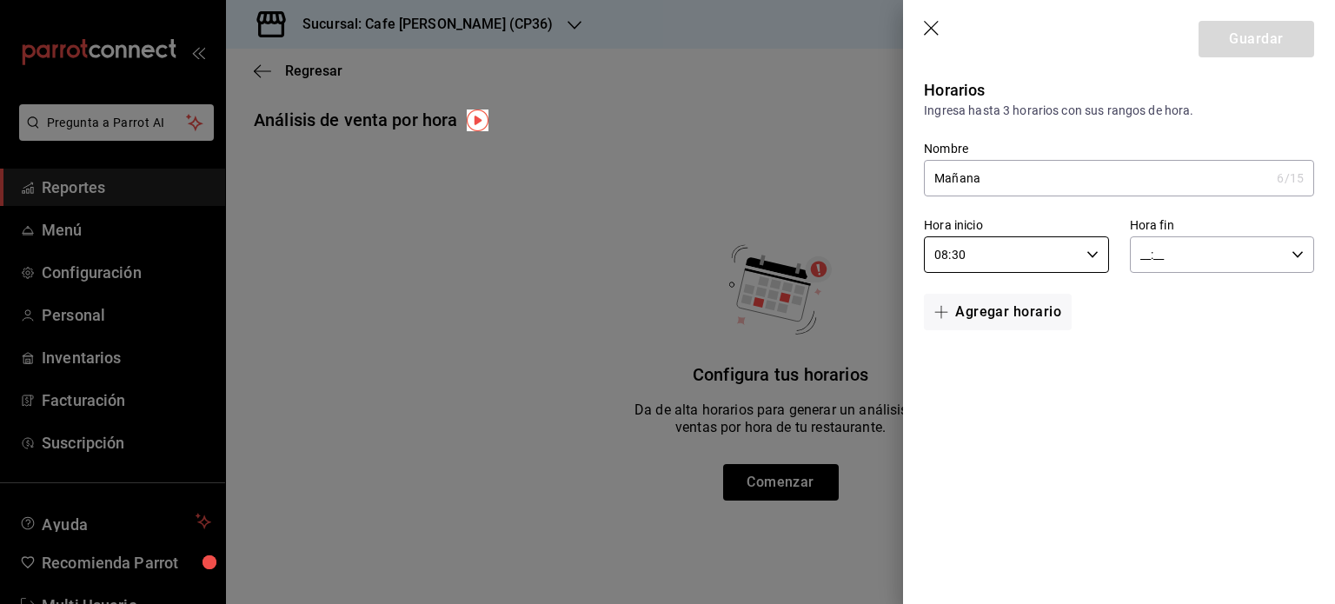
click at [1143, 257] on input "__:__" at bounding box center [1207, 254] width 155 height 35
click at [1177, 282] on span "12" at bounding box center [1176, 278] width 64 height 14
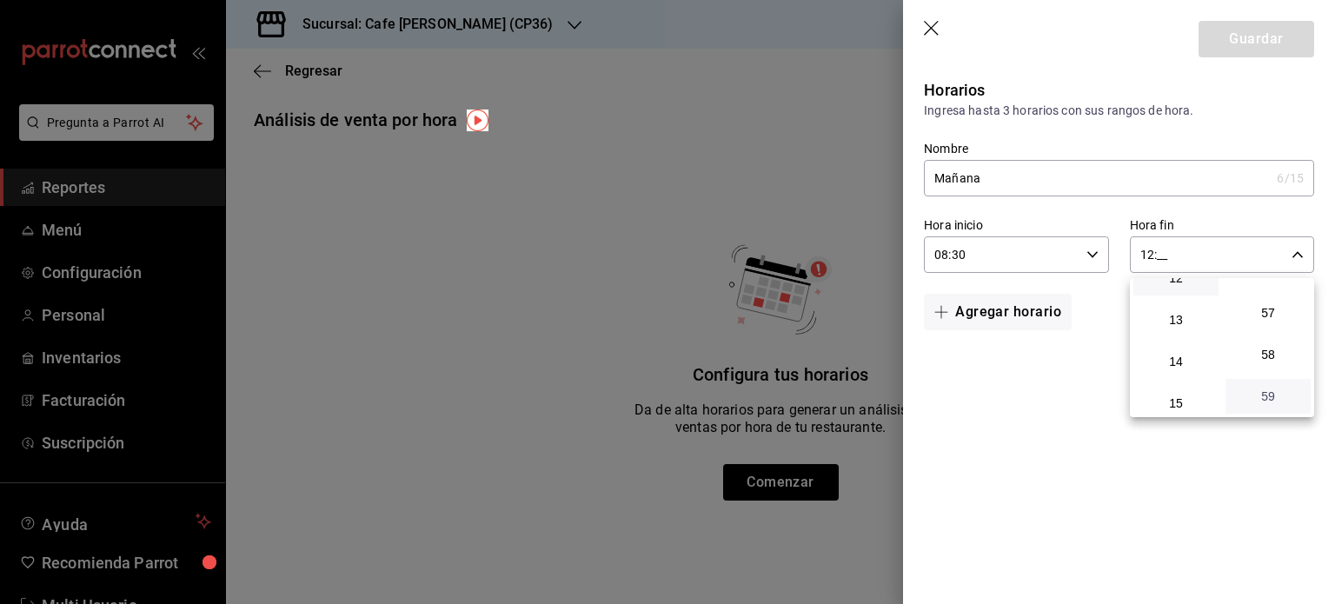
click at [1271, 395] on span "59" at bounding box center [1268, 396] width 64 height 14
type input "12:59"
click at [996, 314] on div at bounding box center [667, 302] width 1335 height 604
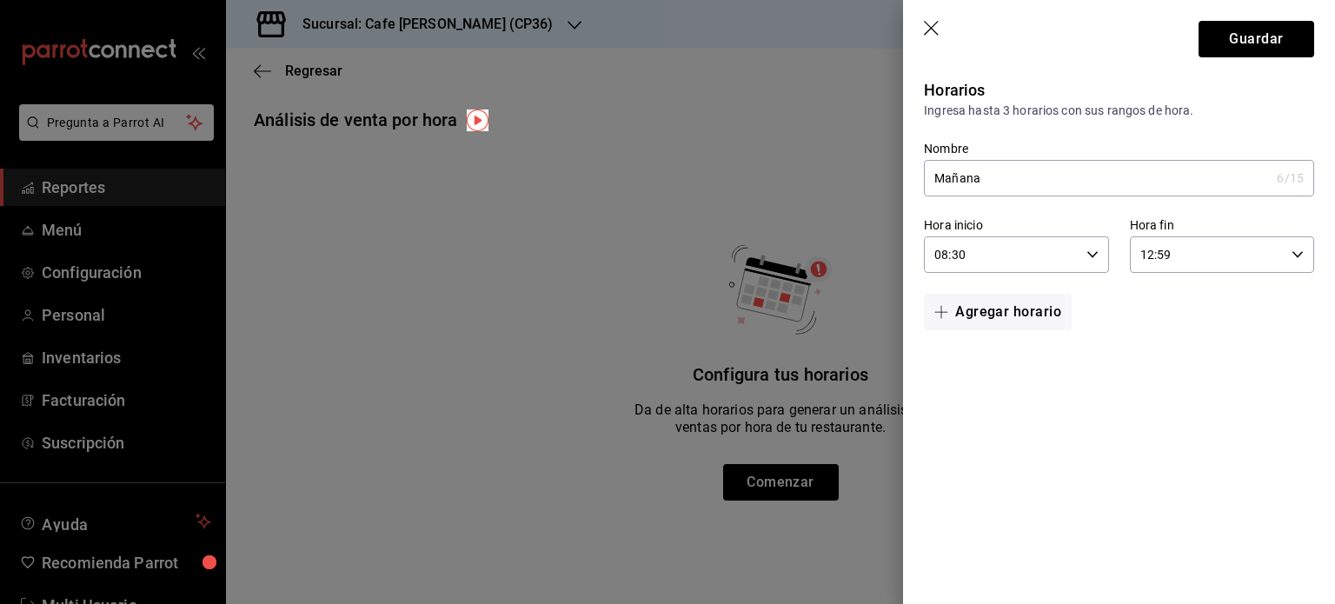
click at [996, 314] on button "Agregar horario" at bounding box center [998, 312] width 148 height 36
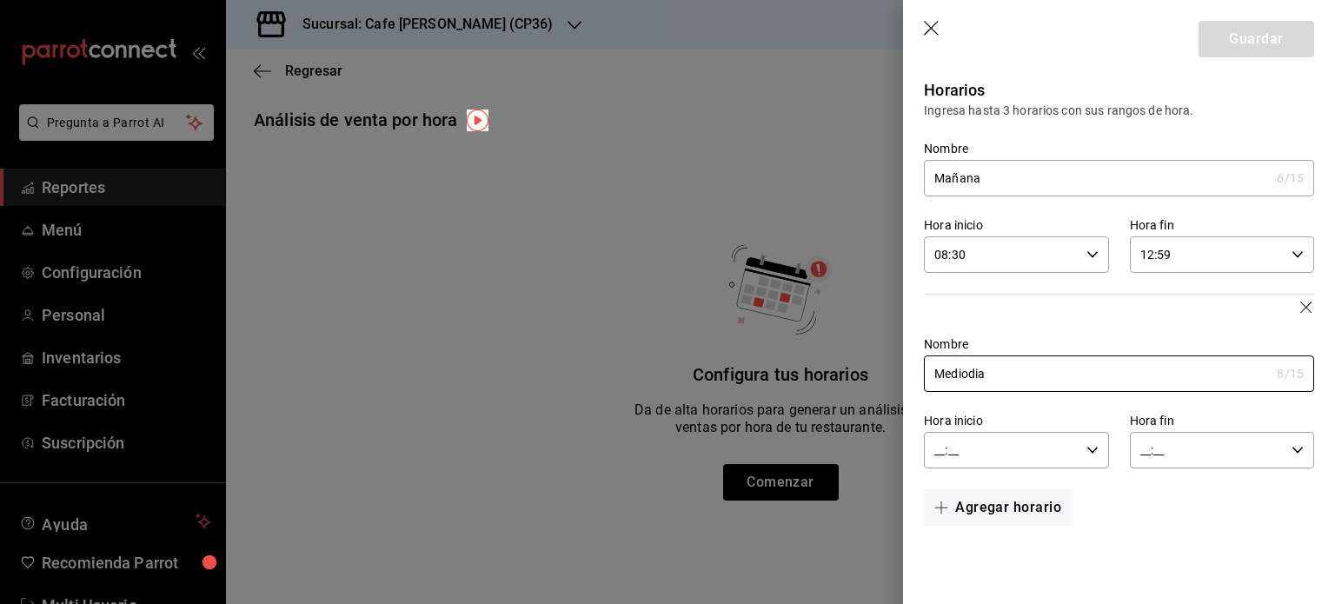
type input "Mediodia"
click at [938, 457] on input "__:__" at bounding box center [1001, 450] width 155 height 35
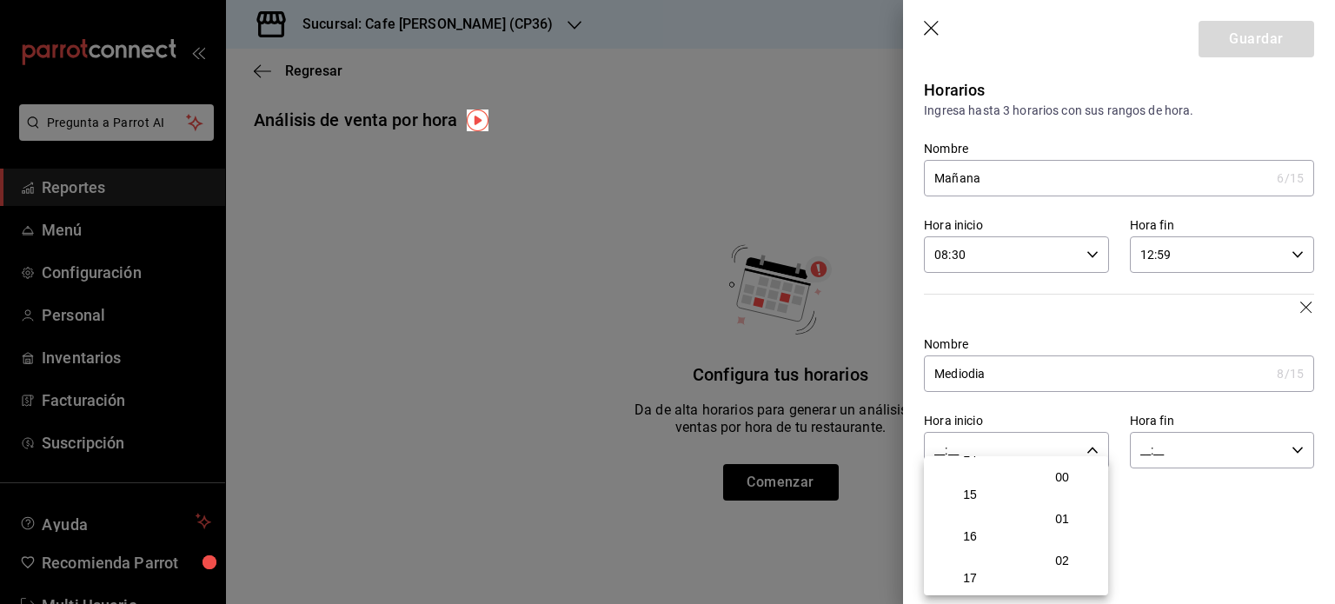
scroll to position [521, 0]
click at [966, 505] on span "13" at bounding box center [970, 498] width 64 height 14
click at [1062, 473] on span "00" at bounding box center [1062, 477] width 64 height 14
type input "13:00"
click at [1144, 454] on div at bounding box center [667, 302] width 1335 height 604
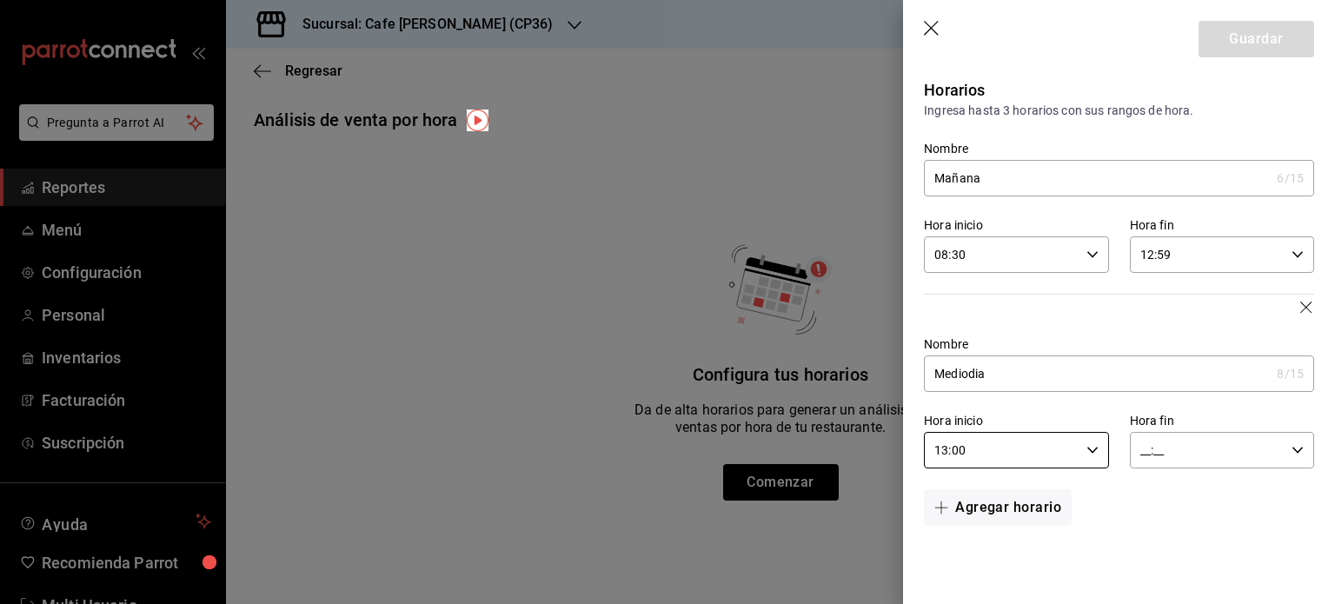
click at [1144, 454] on input "__:__" at bounding box center [1207, 450] width 155 height 35
click at [1178, 541] on span "16" at bounding box center [1176, 536] width 64 height 14
click at [1265, 575] on span "59" at bounding box center [1268, 574] width 64 height 14
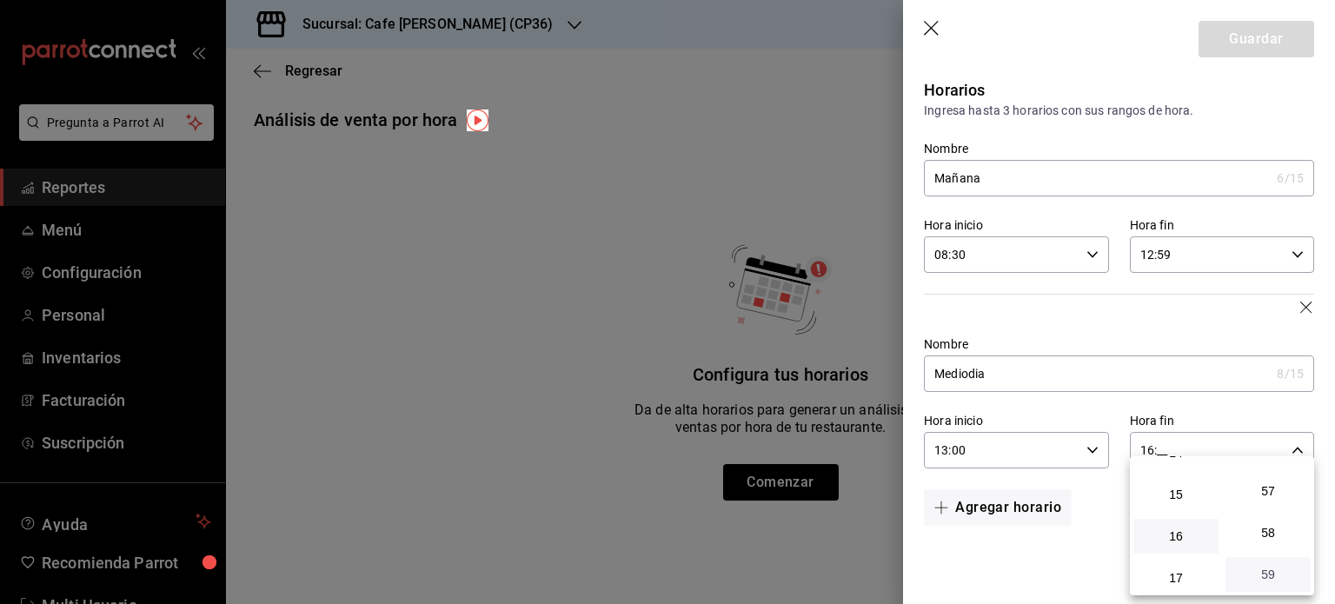
type input "16:59"
click at [985, 505] on div at bounding box center [667, 302] width 1335 height 604
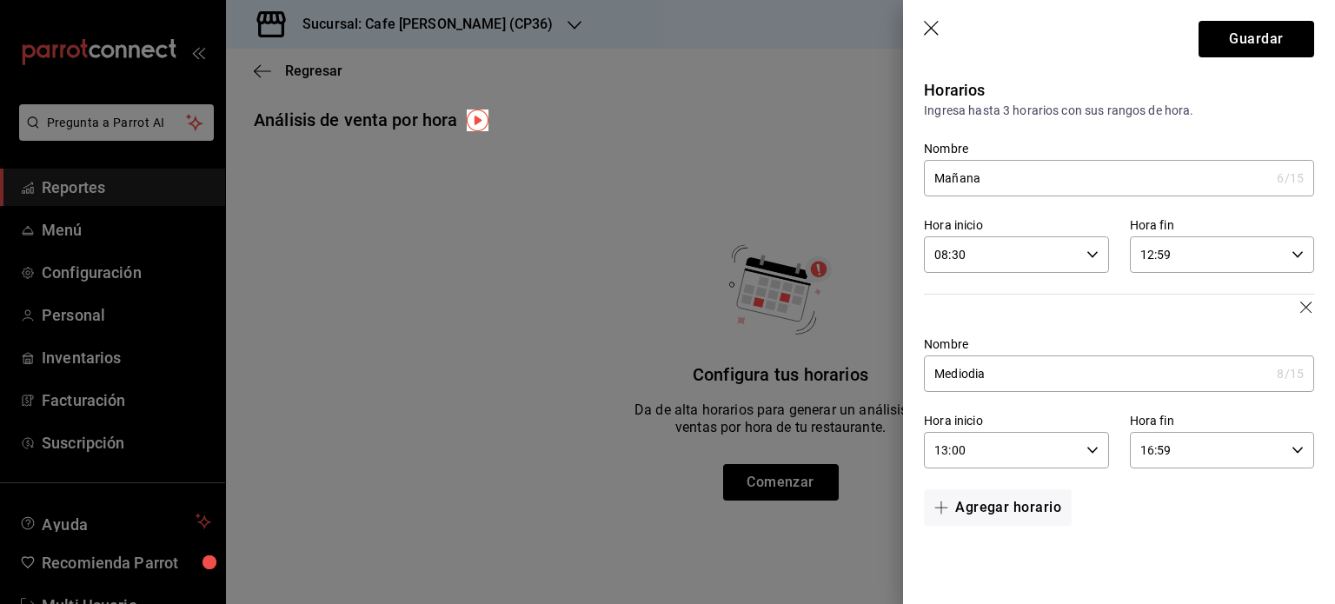
click at [985, 505] on button "Agregar horario" at bounding box center [998, 507] width 148 height 36
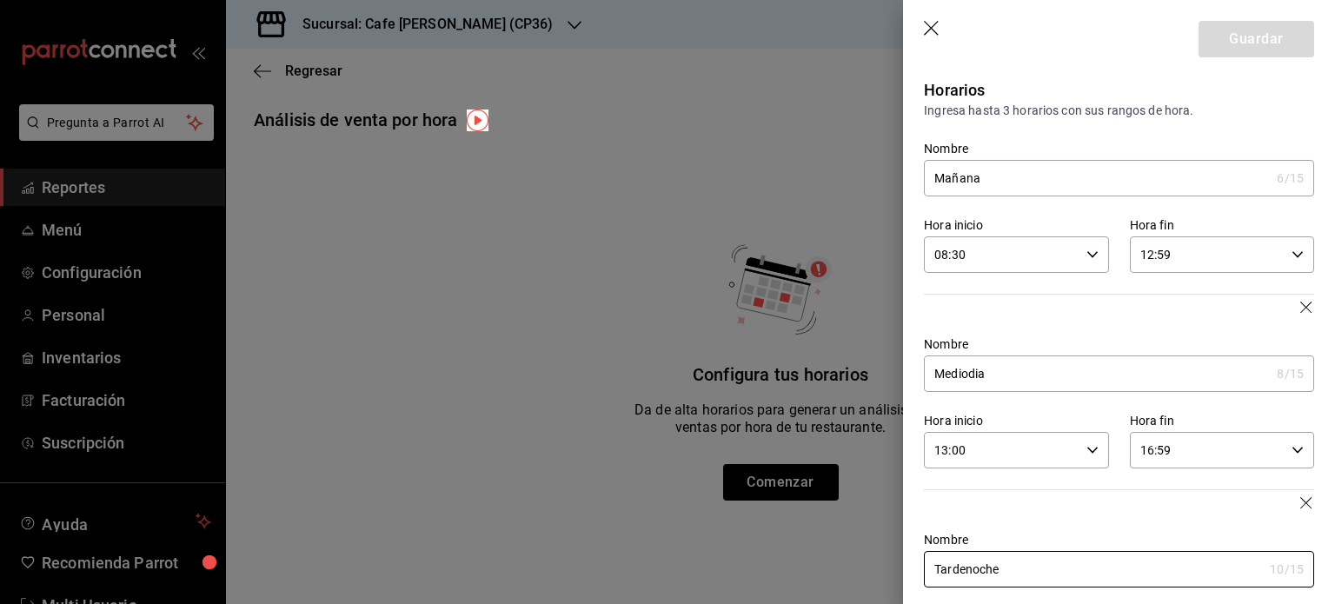
scroll to position [87, 0]
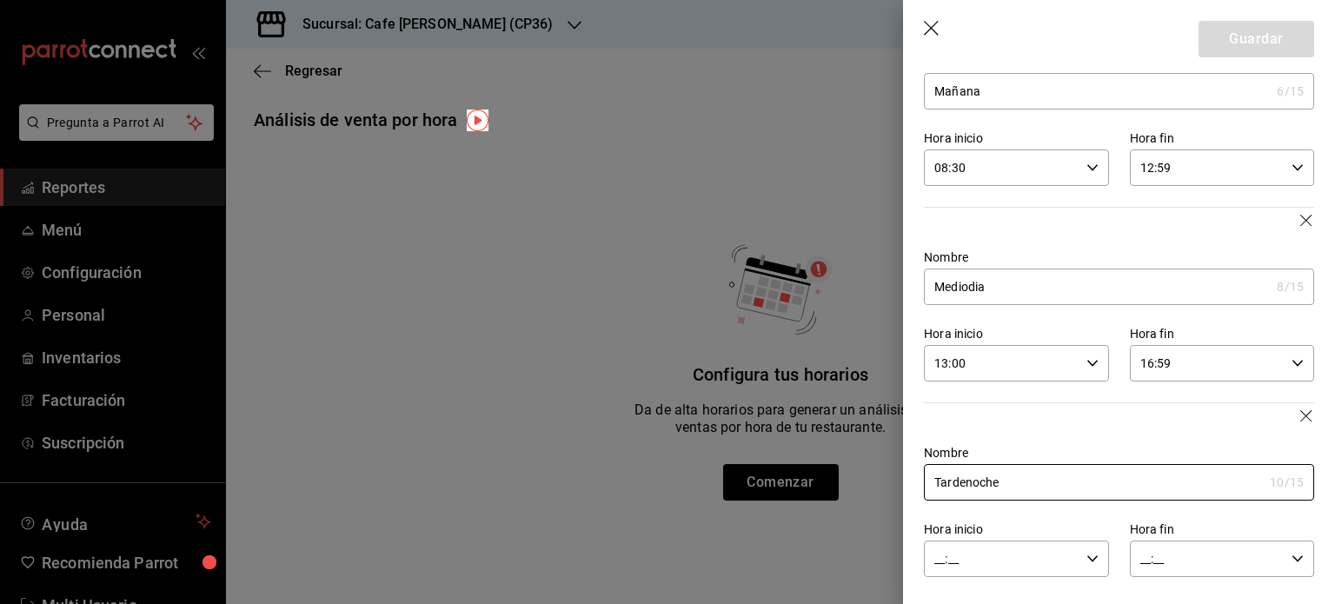
type input "Tardenoche"
click at [938, 562] on input "__:__" at bounding box center [1001, 558] width 155 height 35
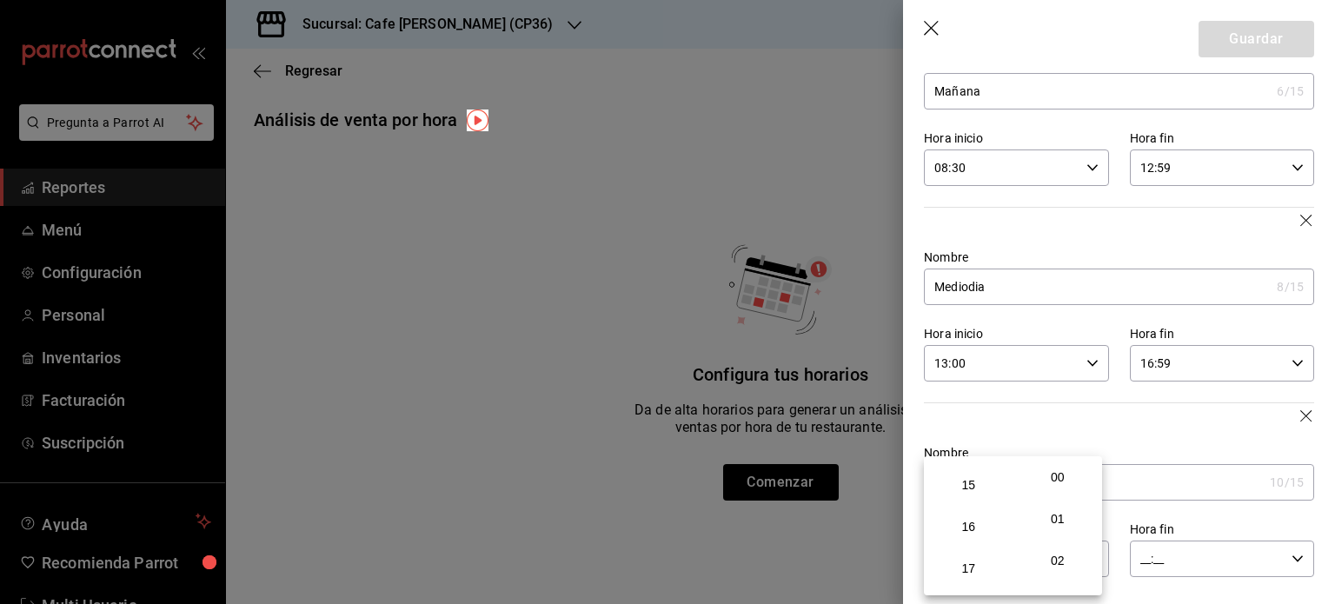
scroll to position [705, 0]
click at [972, 488] on span "17" at bounding box center [969, 481] width 62 height 14
click at [1057, 482] on span "00" at bounding box center [1058, 477] width 62 height 14
type input "17:00"
click at [1139, 564] on div at bounding box center [667, 302] width 1335 height 604
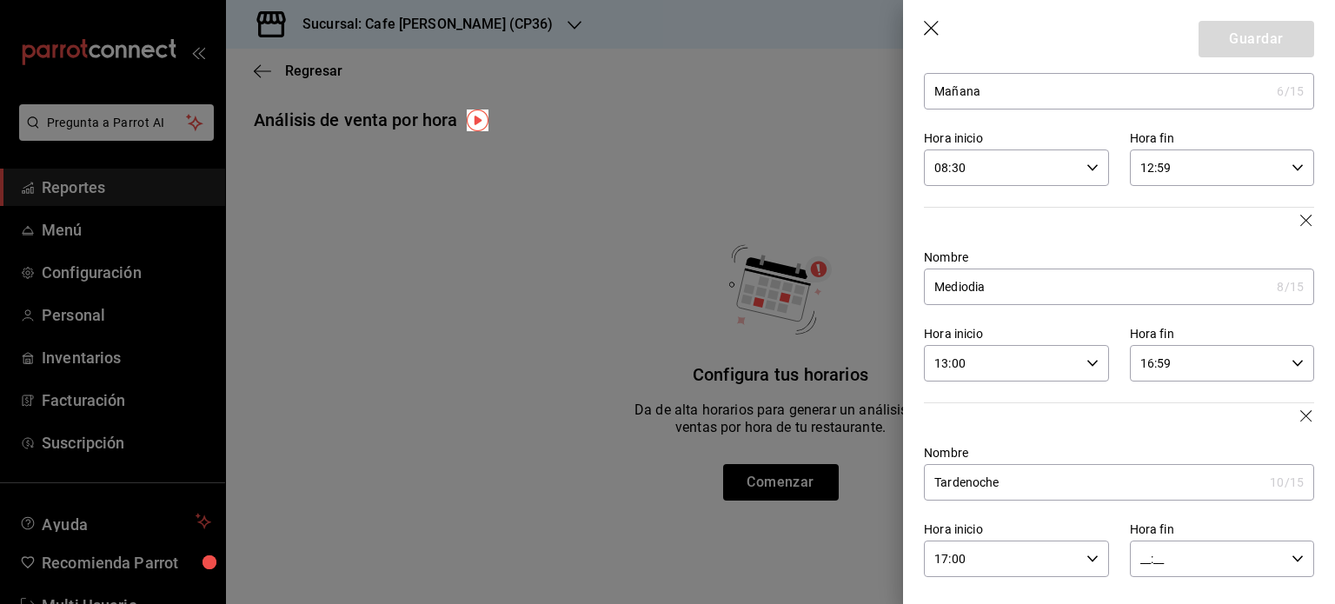
click at [1136, 564] on input "__:__" at bounding box center [1207, 558] width 155 height 35
click at [1169, 495] on span "21" at bounding box center [1168, 491] width 62 height 14
click at [1263, 566] on button "59" at bounding box center [1257, 574] width 83 height 35
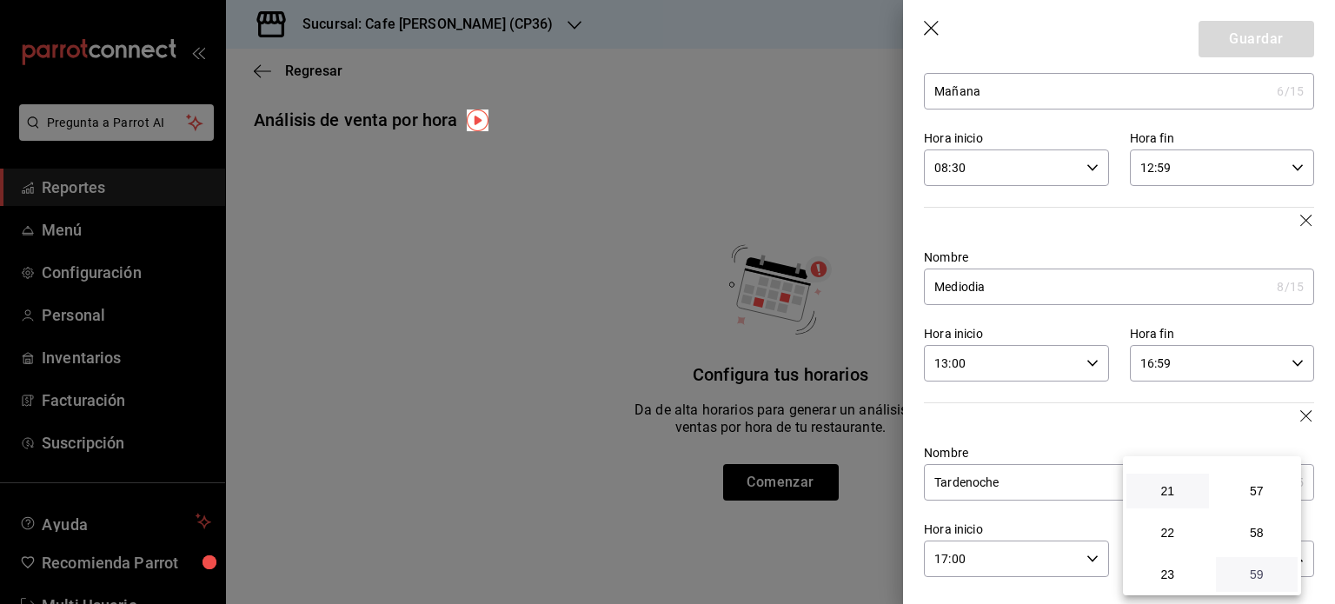
type input "21:59"
click at [1084, 441] on div at bounding box center [667, 302] width 1335 height 604
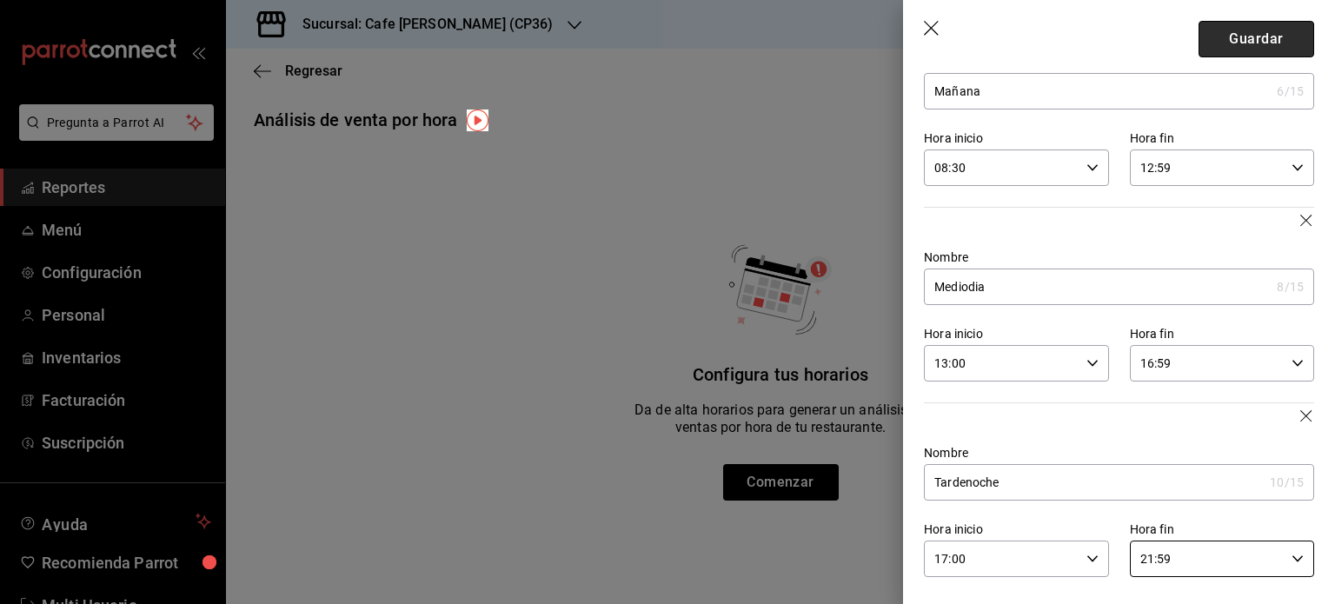
click at [1228, 33] on button "Guardar" at bounding box center [1256, 39] width 116 height 36
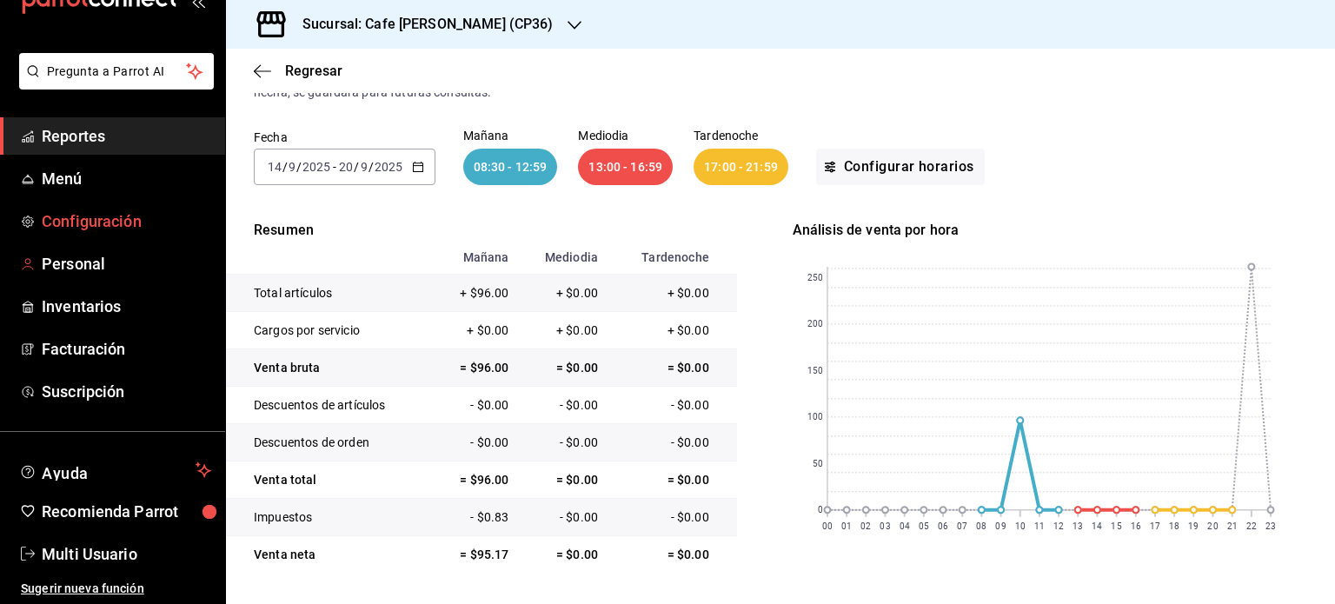
scroll to position [0, 0]
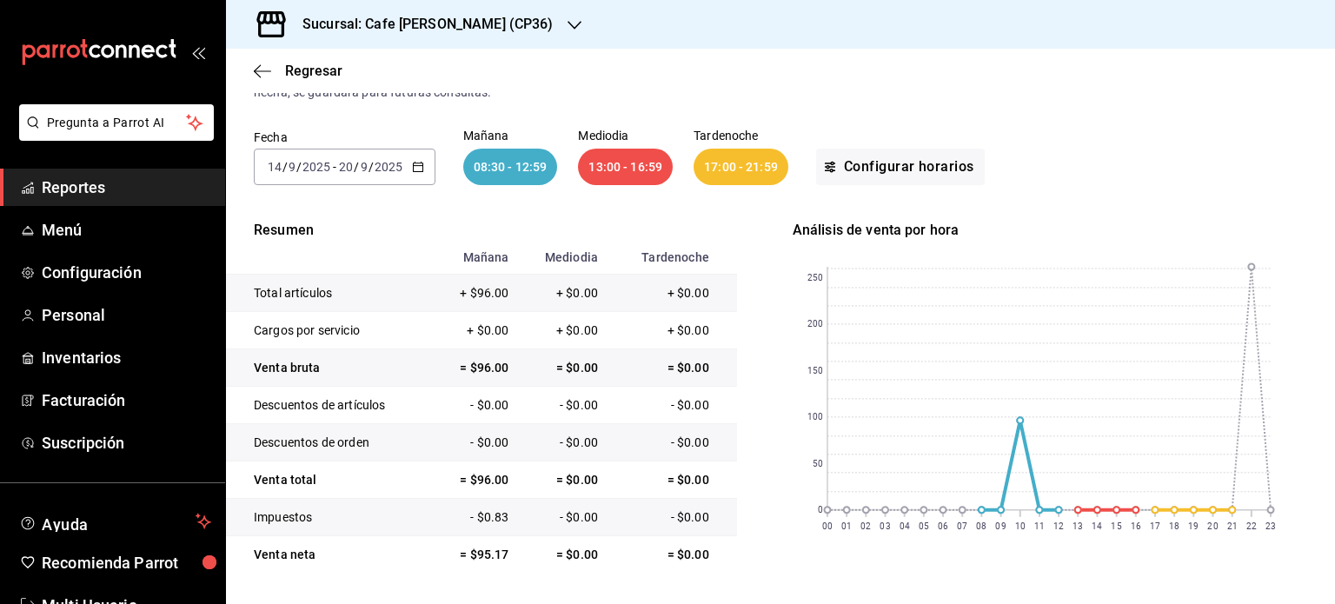
click at [497, 20] on div "Sucursal: Cafe [PERSON_NAME] (CP36)" at bounding box center [414, 24] width 348 height 49
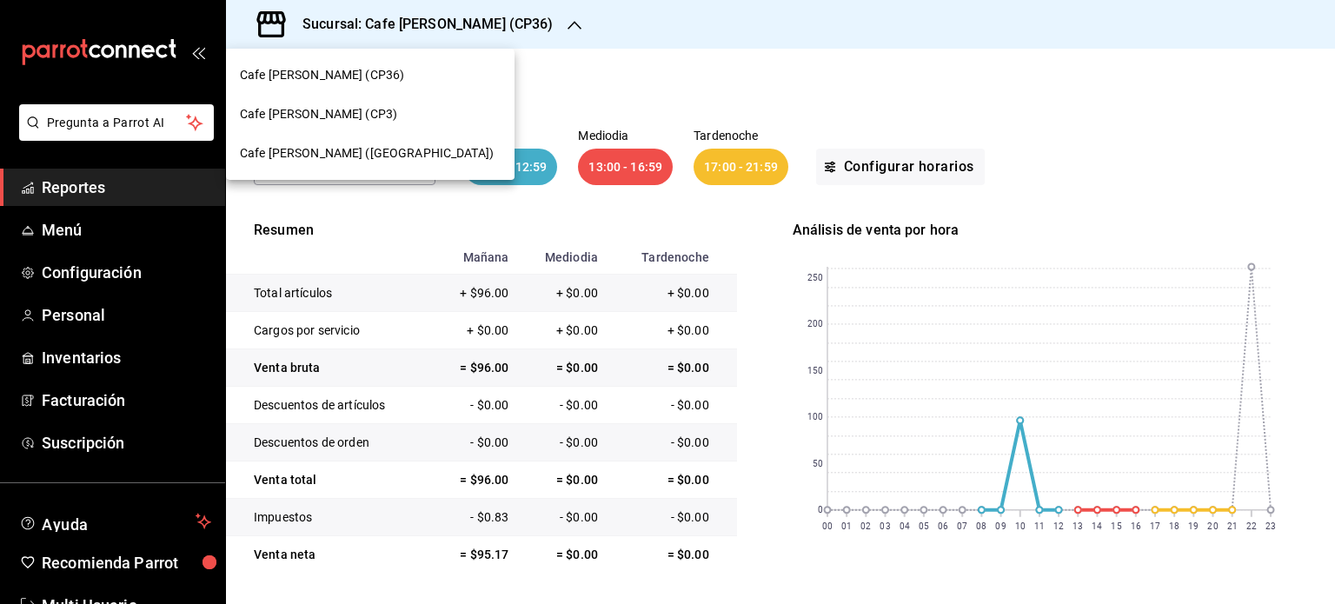
click at [354, 149] on span "Cafe [PERSON_NAME] ([GEOGRAPHIC_DATA])" at bounding box center [367, 153] width 254 height 18
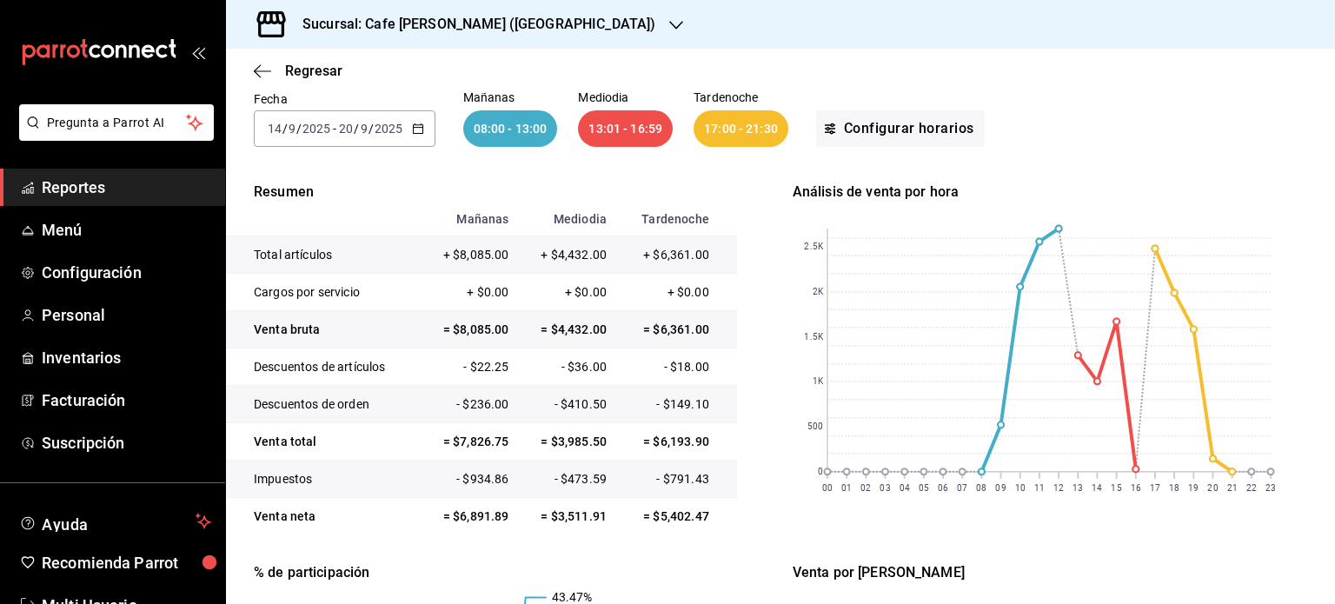
scroll to position [174, 0]
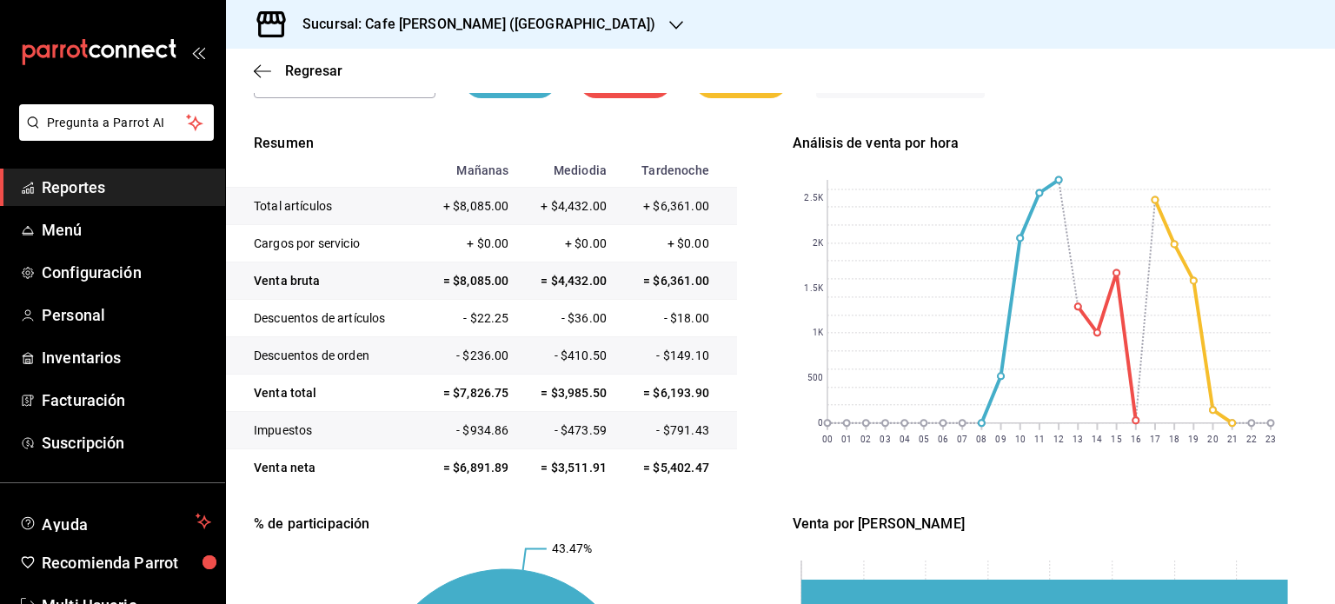
click at [669, 23] on icon "button" at bounding box center [676, 25] width 14 height 14
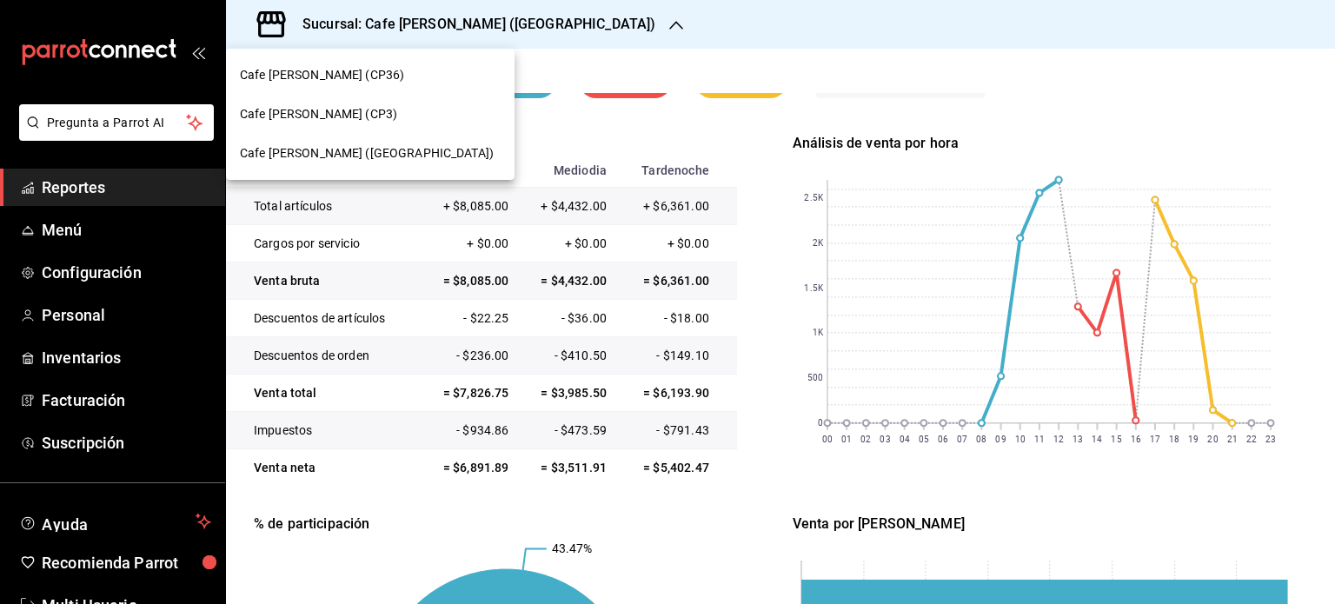
click at [326, 111] on span "Cafe [PERSON_NAME] (CP3)" at bounding box center [318, 114] width 157 height 18
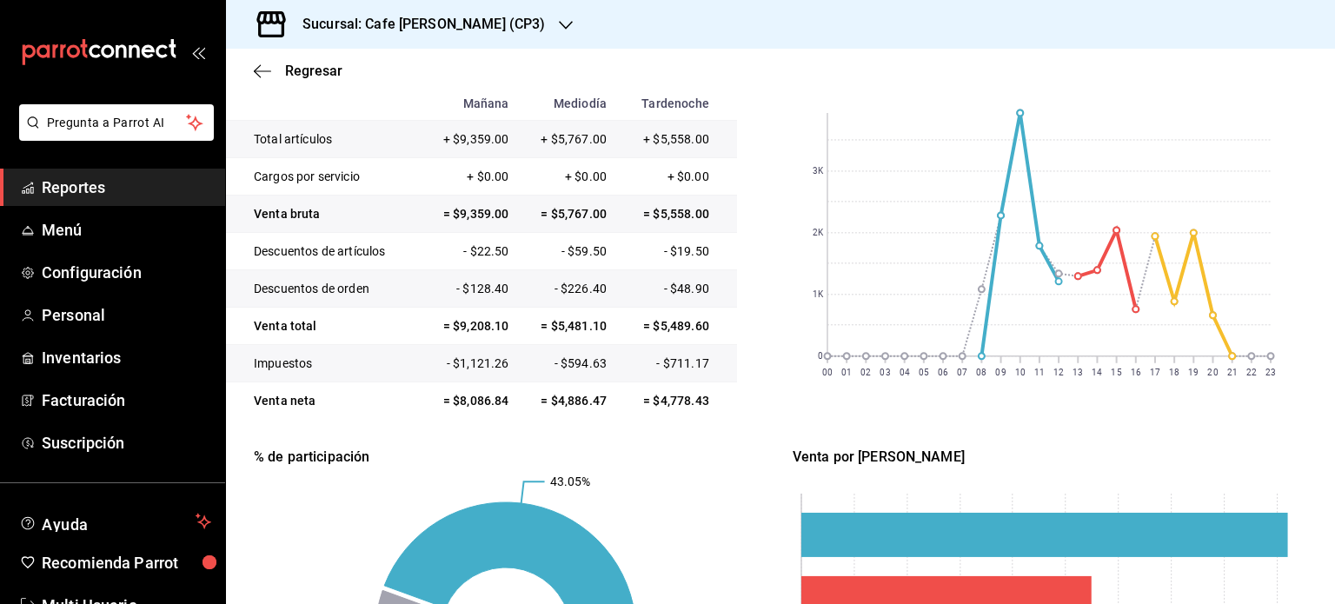
scroll to position [261, 0]
